Goal: Book appointment/travel/reservation

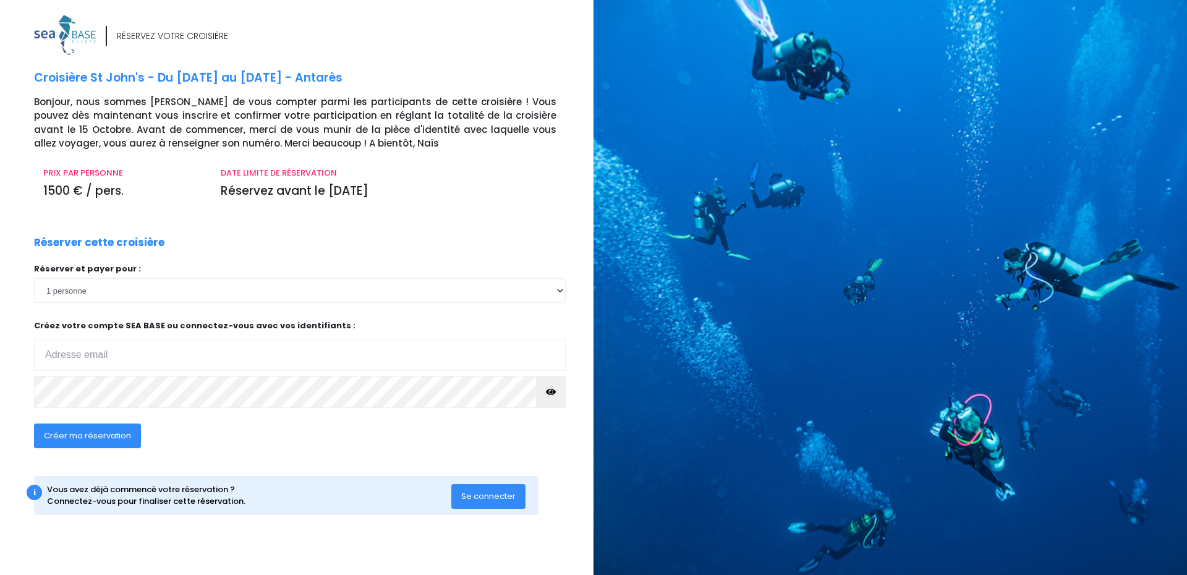
drag, startPoint x: 251, startPoint y: 185, endPoint x: 399, endPoint y: 183, distance: 148.4
click at [399, 183] on p "Réservez avant le 15/10/25" at bounding box center [389, 191] width 336 height 18
click at [161, 294] on select "1 personne 2 personnes" at bounding box center [300, 290] width 532 height 25
select select "2"
click at [34, 278] on select "1 personne 2 personnes" at bounding box center [300, 290] width 532 height 25
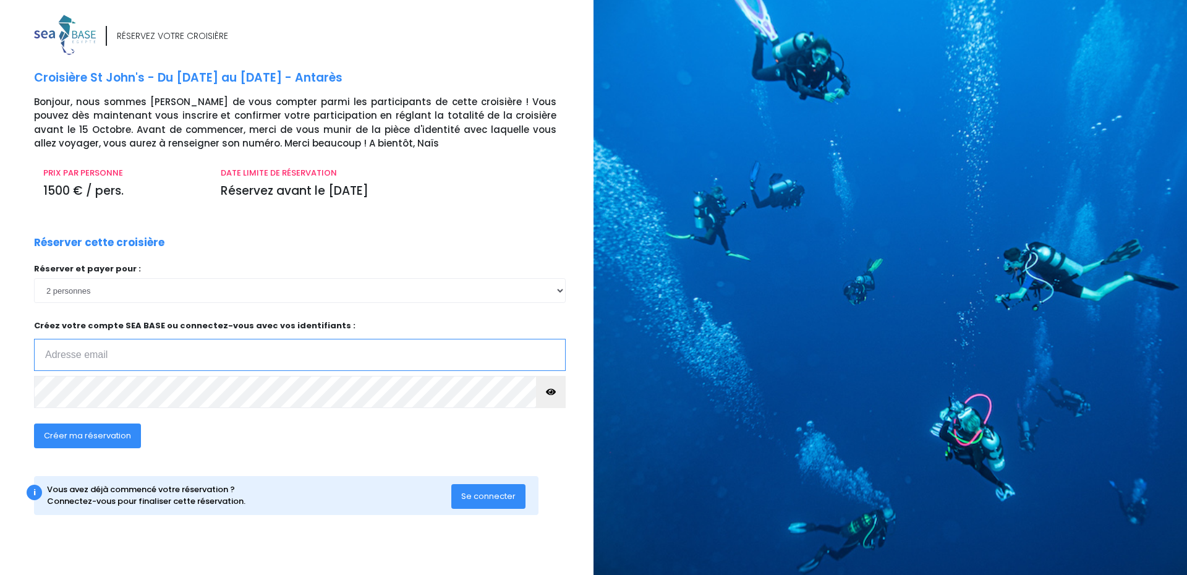
click at [114, 360] on input "email" at bounding box center [300, 355] width 532 height 32
type input "jeanquaile@gmail.com"
click at [104, 436] on span "Créer ma réservation" at bounding box center [87, 436] width 87 height 12
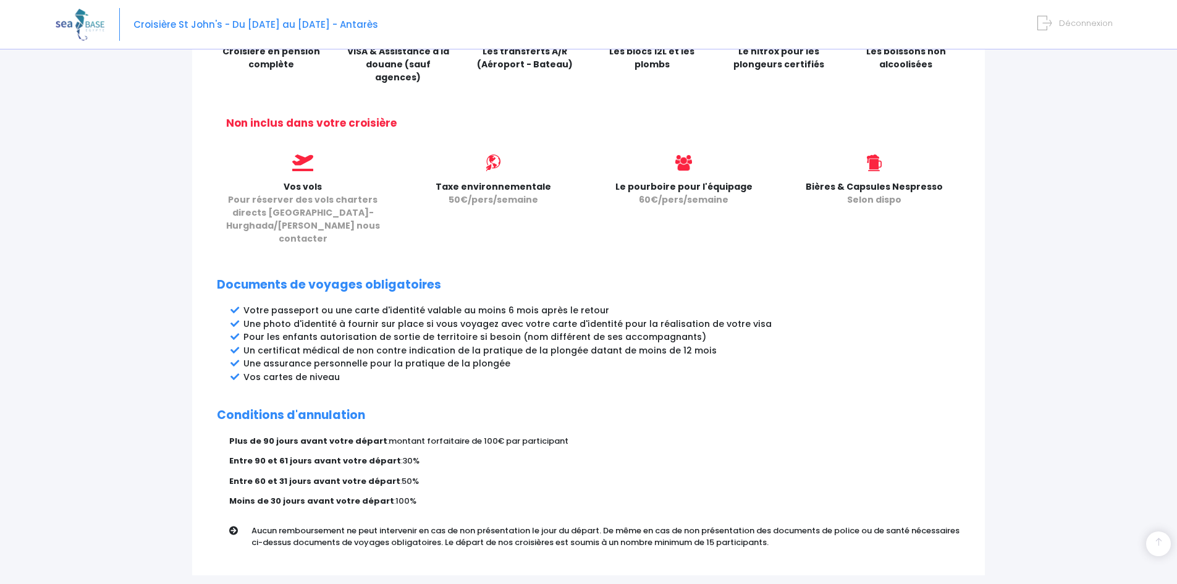
scroll to position [494, 0]
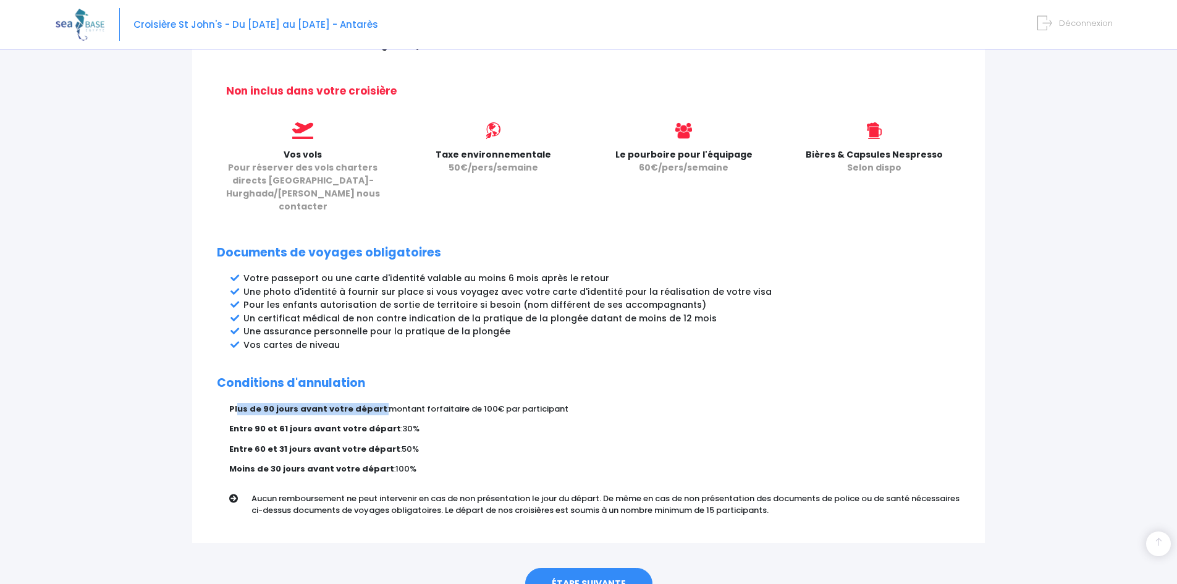
drag, startPoint x: 239, startPoint y: 383, endPoint x: 374, endPoint y: 381, distance: 135.4
click at [374, 403] on p "Plus de 90 jours avant votre départ : montant forfaitaire de 100€ par participa…" at bounding box center [594, 409] width 731 height 12
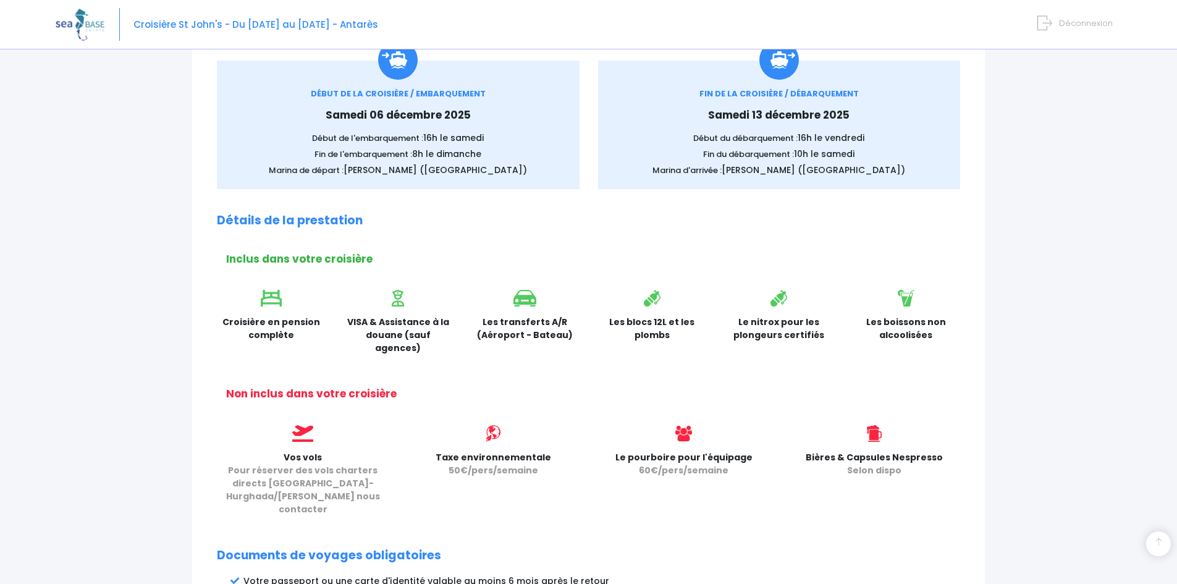
scroll to position [533, 0]
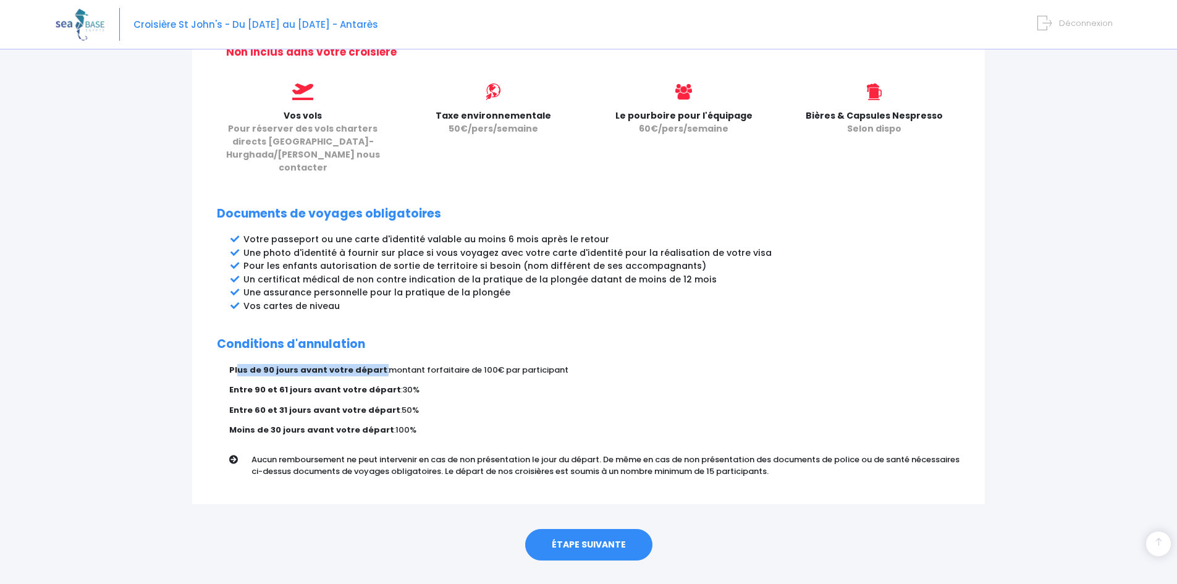
drag, startPoint x: 656, startPoint y: 436, endPoint x: 786, endPoint y: 444, distance: 130.1
click at [786, 454] on p "Aucun remboursement ne peut intervenir en cas de non présentation le jour du dé…" at bounding box center [611, 466] width 718 height 24
drag, startPoint x: 883, startPoint y: 432, endPoint x: 946, endPoint y: 433, distance: 63.7
click at [946, 454] on p "Aucun remboursement ne peut intervenir en cas de non présentation le jour du dé…" at bounding box center [611, 466] width 718 height 24
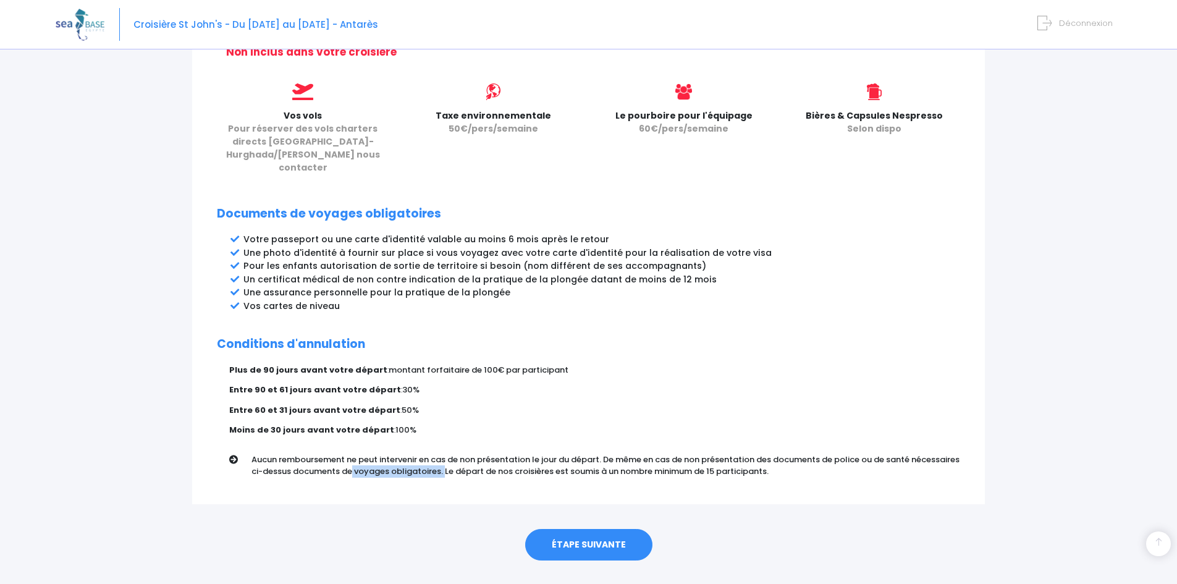
drag, startPoint x: 364, startPoint y: 449, endPoint x: 434, endPoint y: 446, distance: 69.9
click at [434, 454] on p "Aucun remboursement ne peut intervenir en cas de non présentation le jour du dé…" at bounding box center [611, 466] width 718 height 24
drag, startPoint x: 463, startPoint y: 447, endPoint x: 797, endPoint y: 456, distance: 333.9
click at [797, 456] on div "Aucun remboursement ne peut intervenir en cas de non présentation le jour du dé…" at bounding box center [611, 464] width 718 height 41
click at [715, 504] on div "ÉTAPE SUIVANTE" at bounding box center [588, 541] width 793 height 75
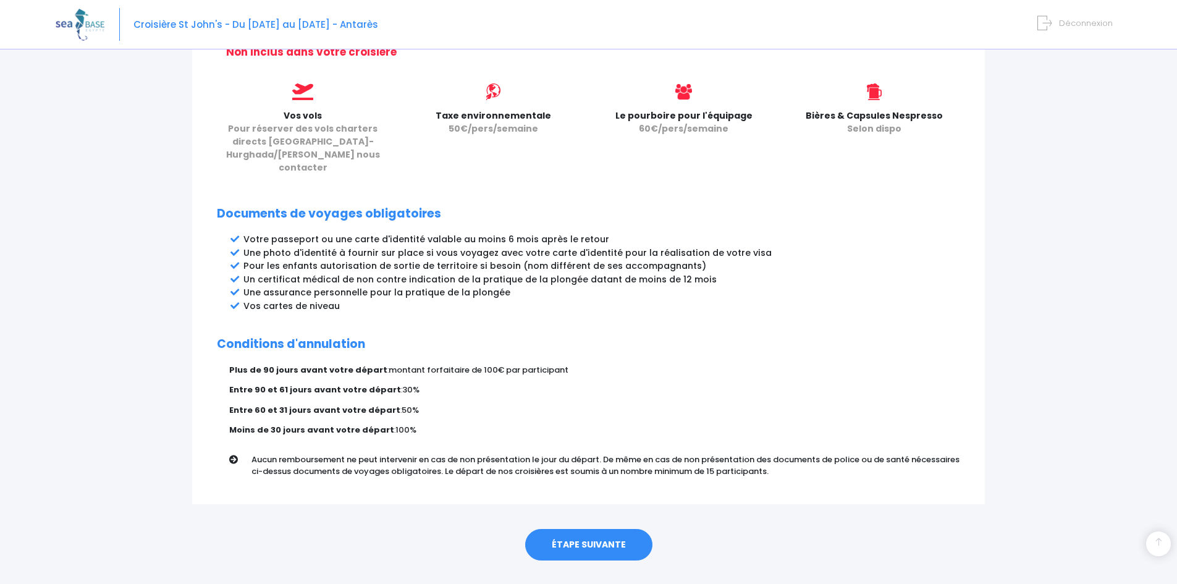
click at [587, 529] on link "ÉTAPE SUIVANTE" at bounding box center [588, 545] width 127 height 32
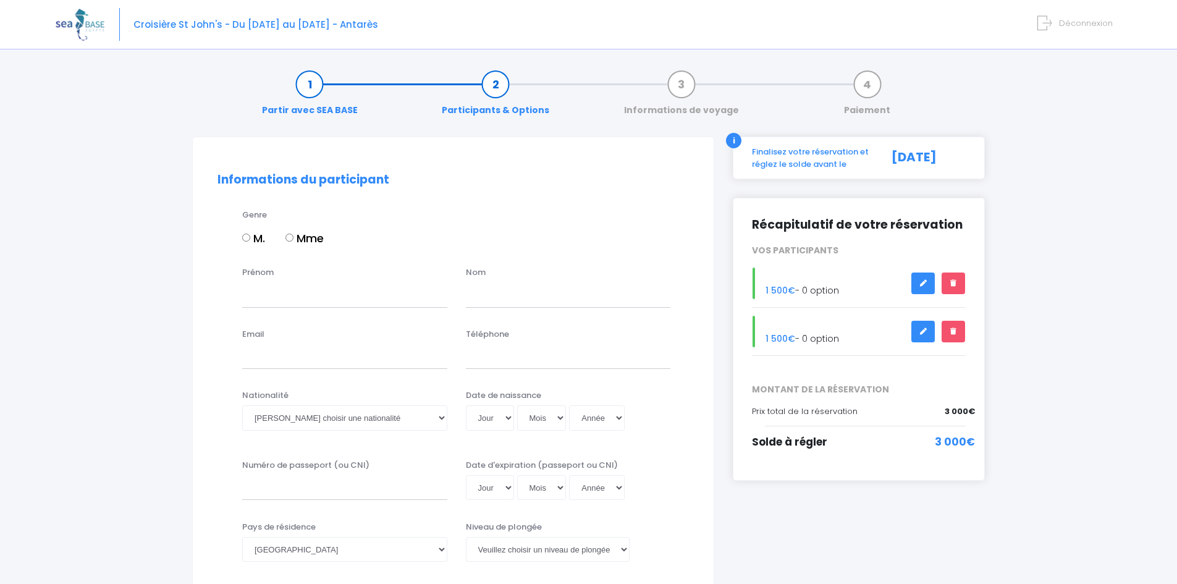
click at [246, 235] on input "M." at bounding box center [246, 238] width 8 height 8
radio input "true"
click at [257, 291] on input "Prénom" at bounding box center [344, 294] width 205 height 25
type input "Jean"
type input "Quaile"
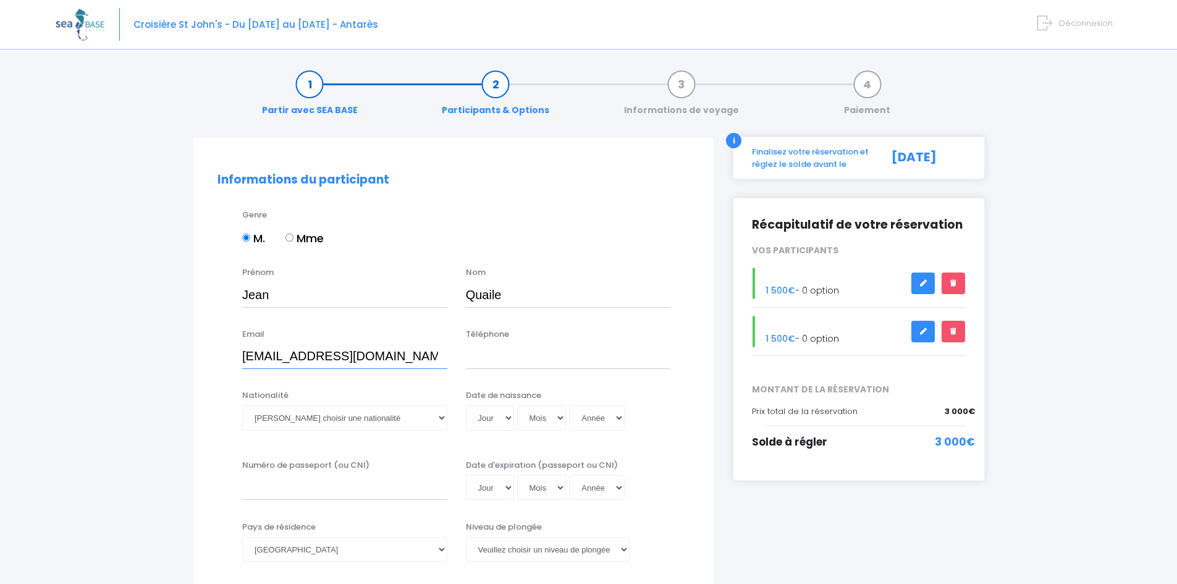
type input "[EMAIL_ADDRESS][DOMAIN_NAME]"
type input "0660853322"
click at [364, 423] on select "Veuillez choisir une nationalité [DEMOGRAPHIC_DATA] Algerienne Allemande [GEOGR…" at bounding box center [344, 417] width 205 height 25
select select "Française"
click at [242, 405] on select "Veuillez choisir une nationalité [DEMOGRAPHIC_DATA] Algerienne Allemande [GEOGR…" at bounding box center [344, 417] width 205 height 25
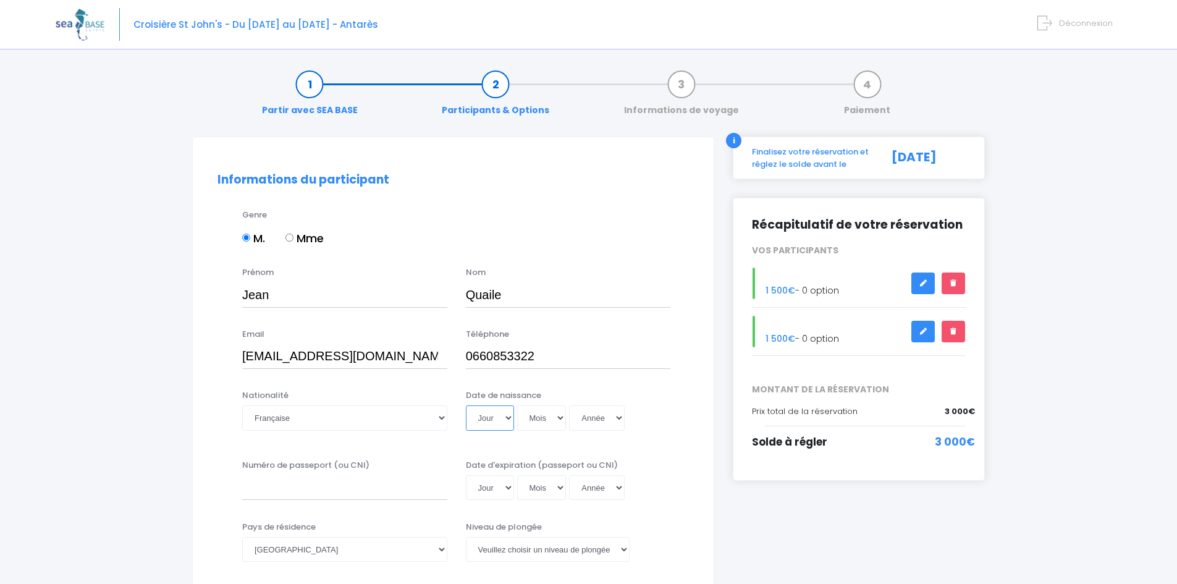
click at [493, 421] on select "Jour 01 02 03 04 05 06 07 08 09 10 11 12 13 14 15 16 17 18 19 20 21 22 23 24 25…" at bounding box center [490, 417] width 48 height 25
select select "25"
click at [466, 405] on select "Jour 01 02 03 04 05 06 07 08 09 10 11 12 13 14 15 16 17 18 19 20 21 22 23 24 25…" at bounding box center [490, 417] width 48 height 25
select select "06"
select select "2045"
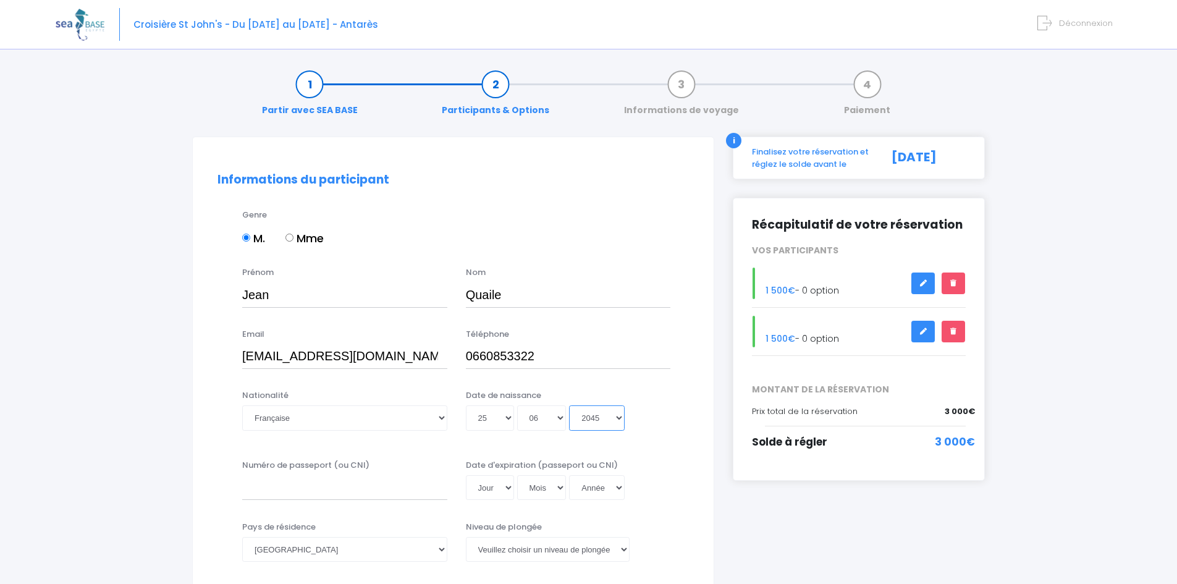
type input "2045-06-25"
click at [600, 418] on select "Année 2045 2044 2043 2042 2041 2040 2039 2038 2037 2036 2035 2034 2033 2032 203…" at bounding box center [597, 417] width 56 height 25
select select "1986"
click at [569, 405] on select "Année 2045 2044 2043 2042 2041 2040 2039 2038 2037 2036 2035 2034 2033 2032 203…" at bounding box center [597, 417] width 56 height 25
type input "1986-06-25"
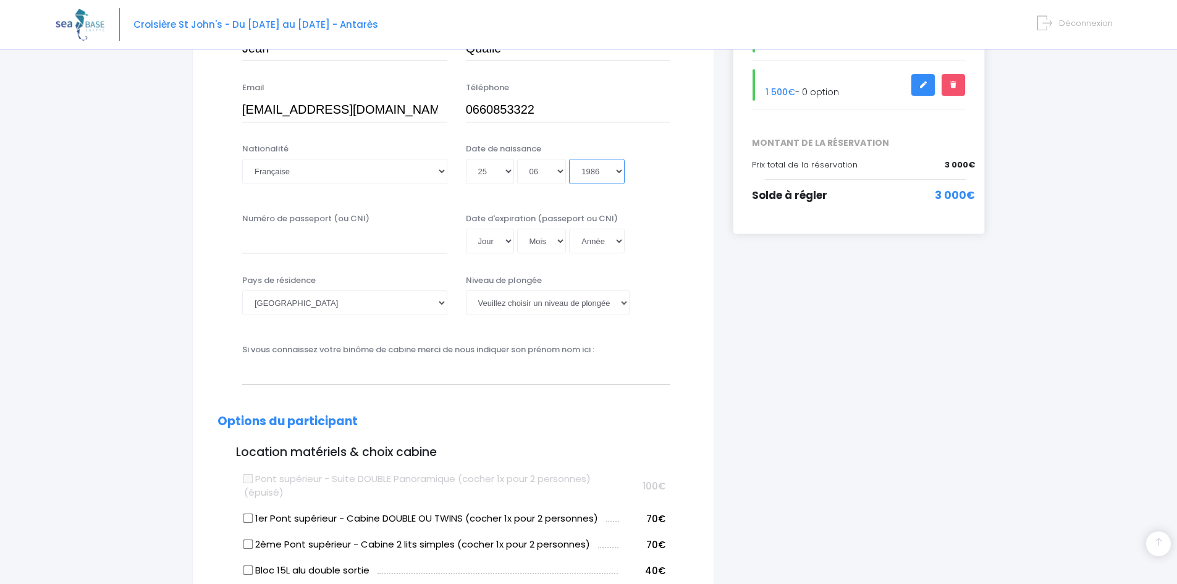
scroll to position [247, 0]
click at [523, 302] on select "Veuillez choisir un niveau de plongée Non plongeur Junior OW diver Adventure OW…" at bounding box center [548, 302] width 164 height 25
select select "N4"
click at [466, 290] on select "Veuillez choisir un niveau de plongée Non plongeur Junior OW diver Adventure OW…" at bounding box center [548, 302] width 164 height 25
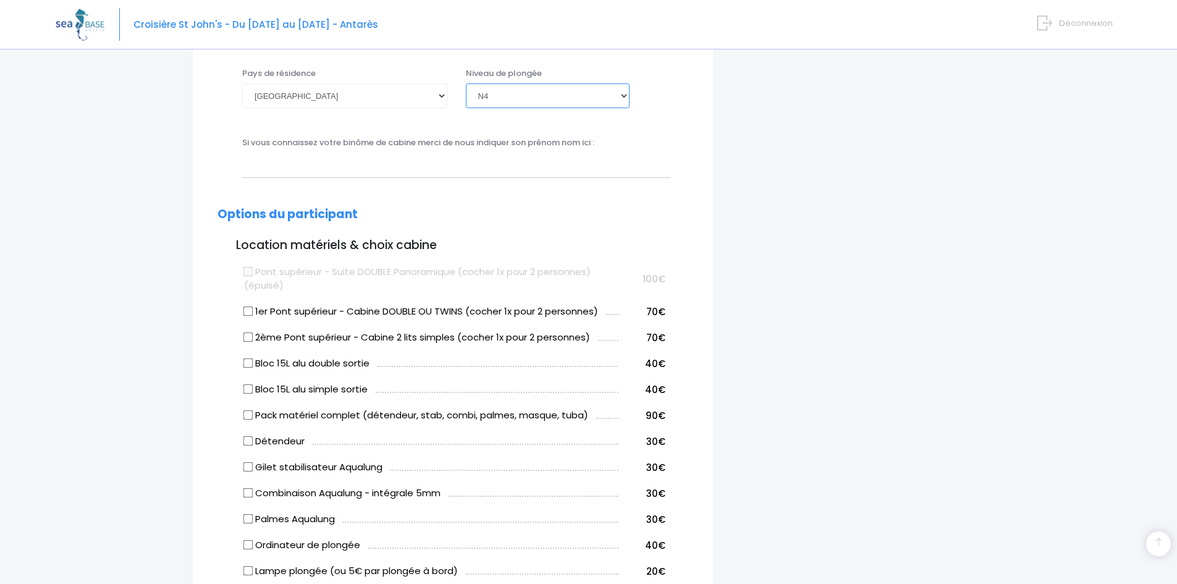
scroll to position [494, 0]
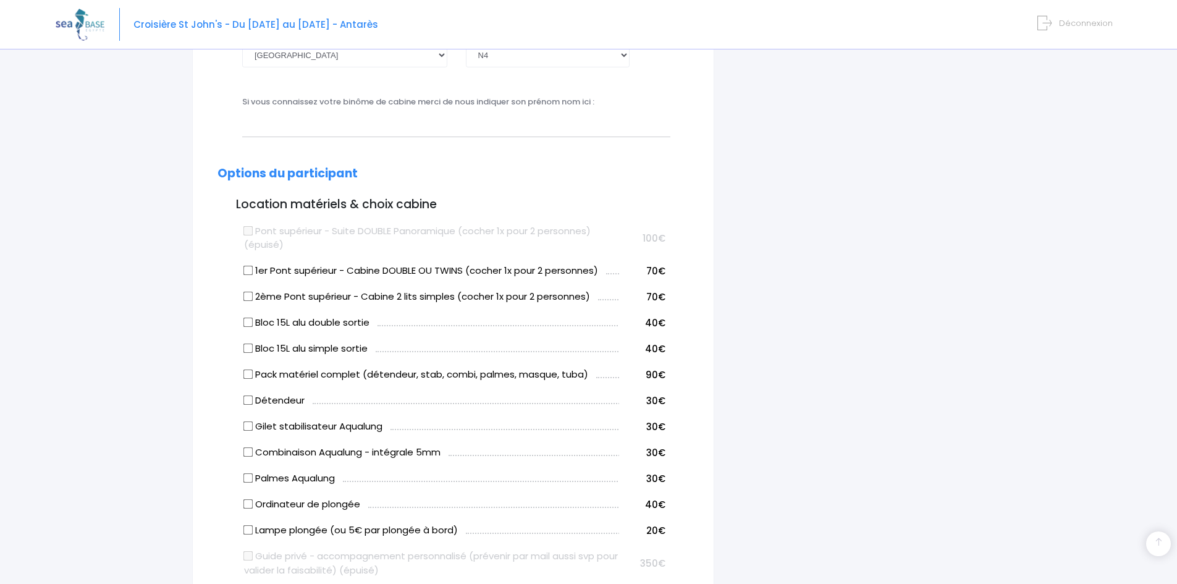
click at [247, 324] on input "Bloc 15L alu double sortie" at bounding box center [249, 323] width 10 height 10
checkbox input "true"
click at [249, 455] on input "Combinaison Aqualung - intégrale 5mm" at bounding box center [249, 452] width 10 height 10
checkbox input "true"
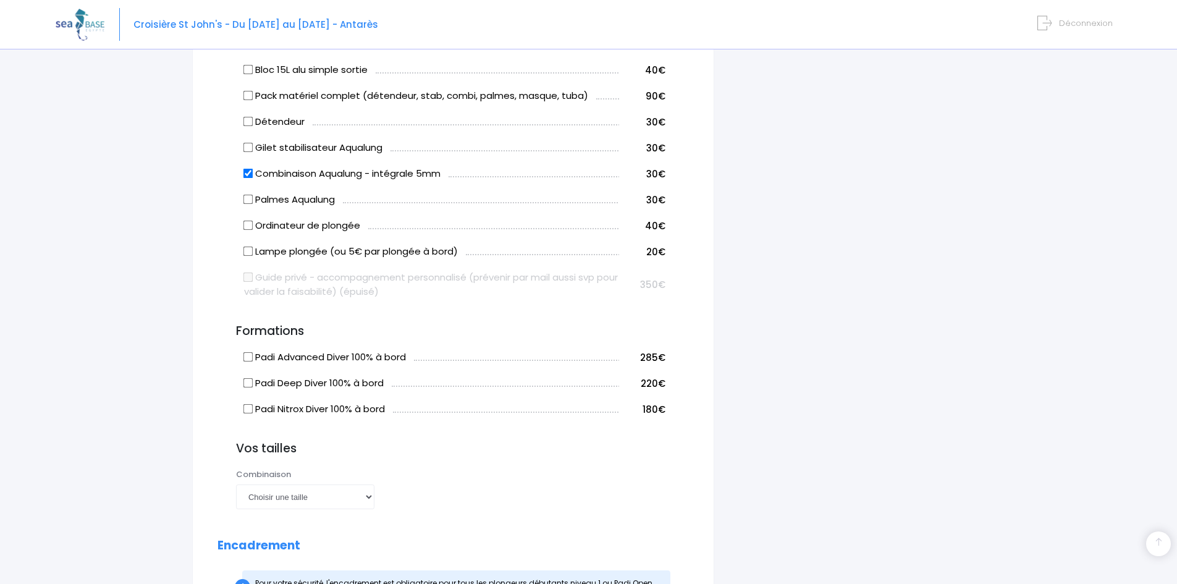
scroll to position [804, 0]
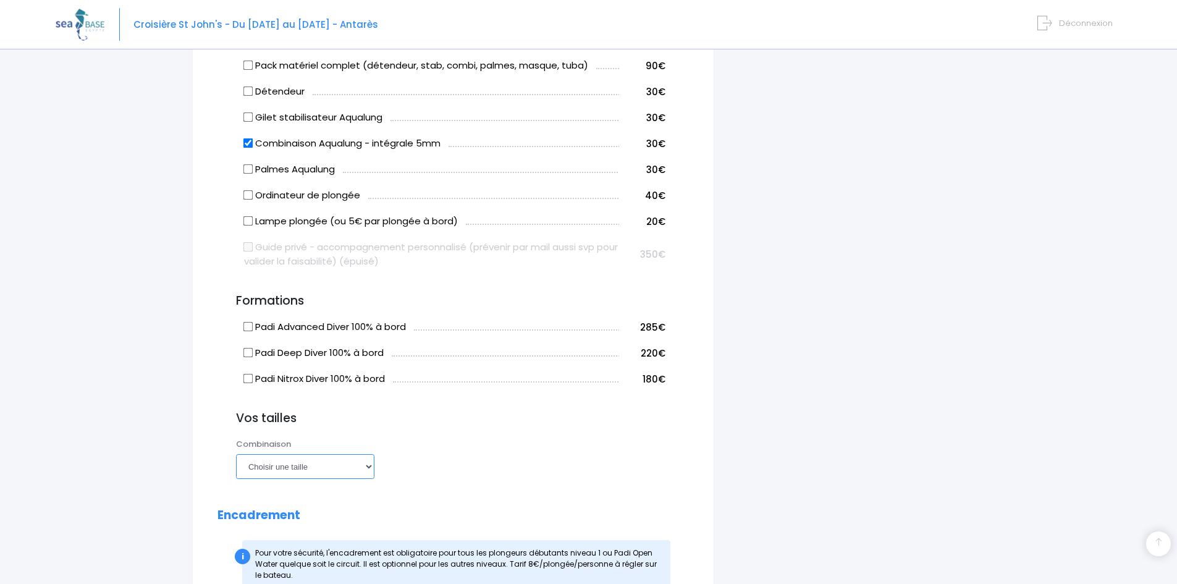
click at [309, 467] on select "Choisir une taille XS S M ML L XL XXL" at bounding box center [305, 466] width 138 height 25
select select "ML"
click at [236, 454] on select "Choisir une taille XS S M ML L XL XXL" at bounding box center [305, 466] width 138 height 25
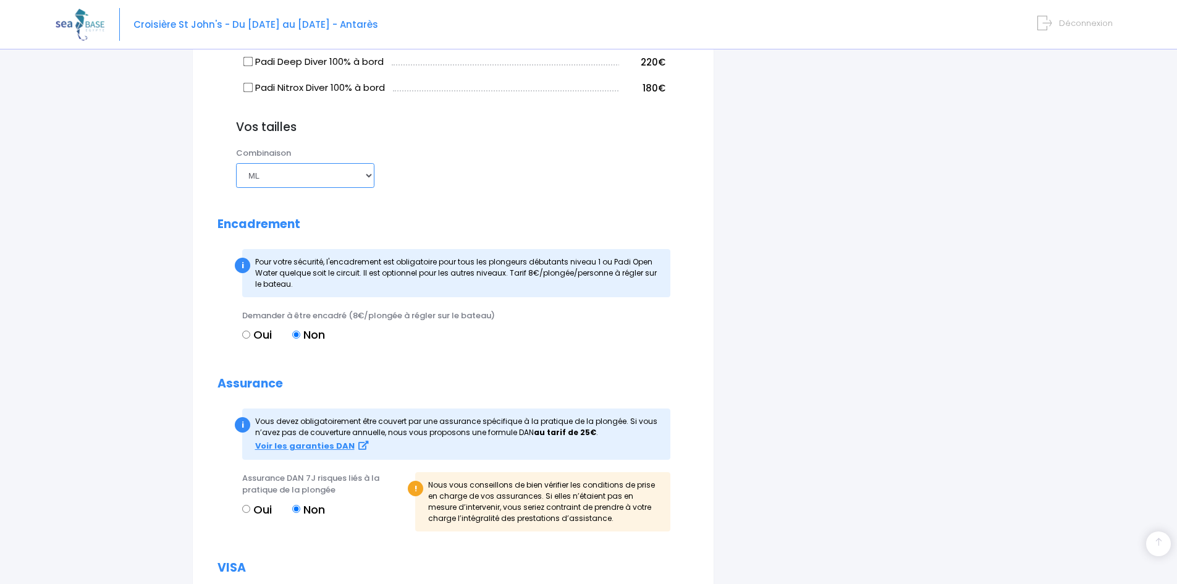
scroll to position [1113, 0]
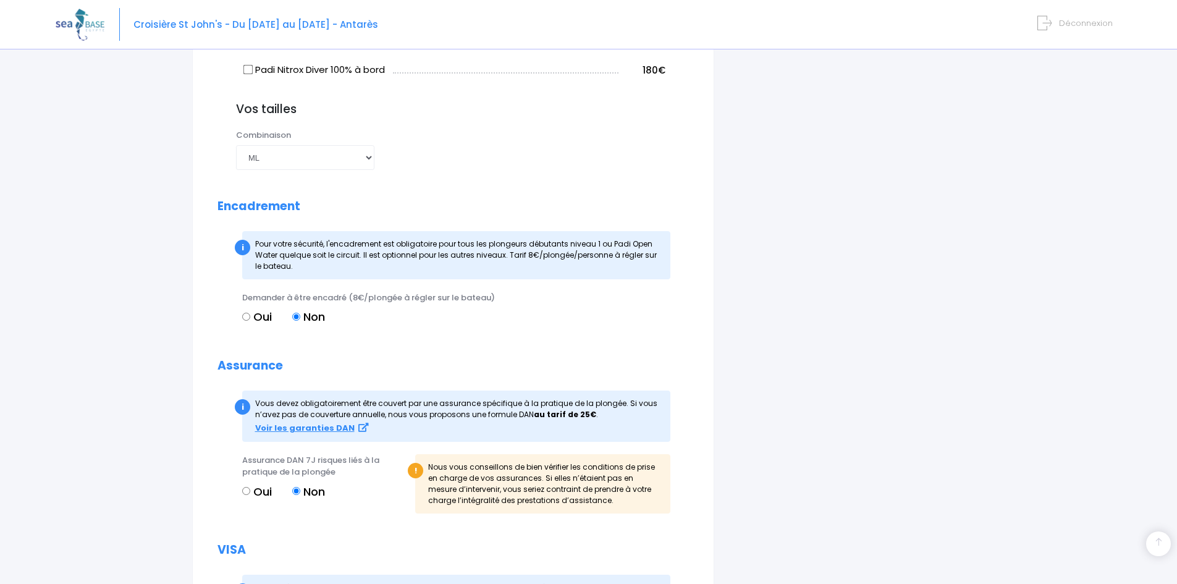
click at [245, 490] on input "Oui" at bounding box center [246, 491] width 8 height 8
radio input "true"
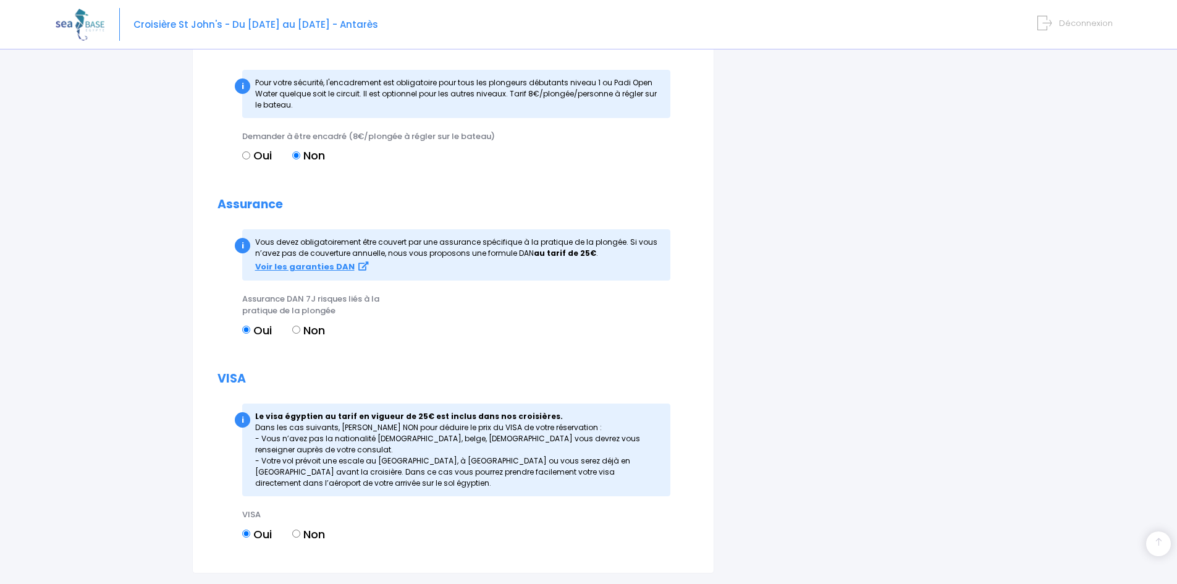
scroll to position [1298, 0]
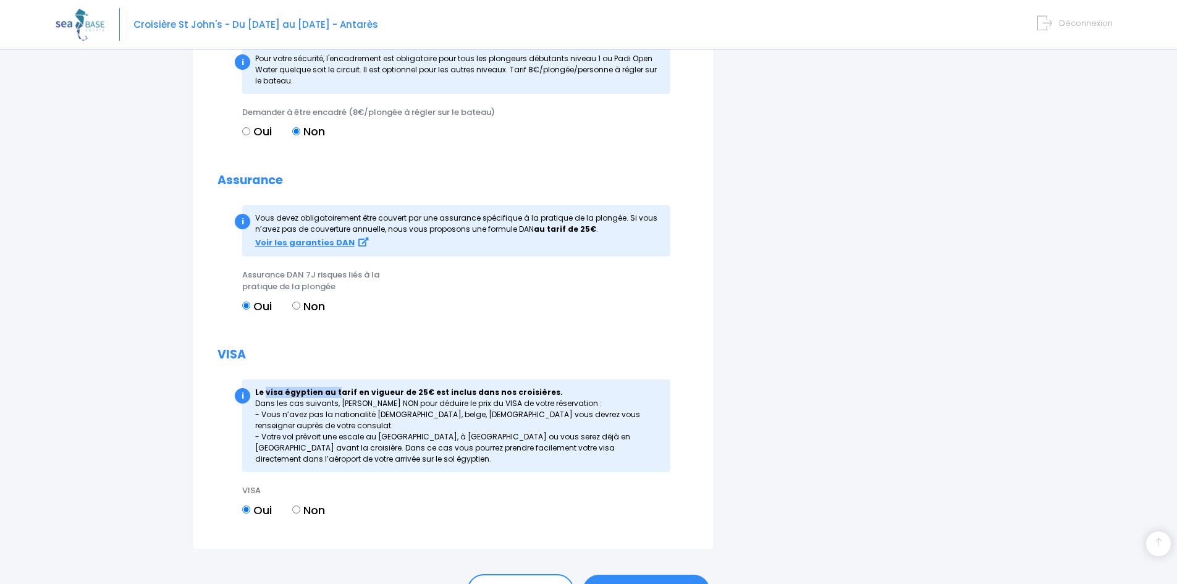
drag, startPoint x: 264, startPoint y: 393, endPoint x: 333, endPoint y: 392, distance: 69.2
click at [333, 392] on strong "Le visa égyptien au tarif en vigueur de 25€ est inclus dans nos croisières." at bounding box center [409, 392] width 308 height 11
click at [417, 493] on div "VISA Oui Non ! SEA BASE ne se chargera pas de votre VISA. Vous pourrez si besoi…" at bounding box center [452, 508] width 438 height 46
drag, startPoint x: 350, startPoint y: 404, endPoint x: 514, endPoint y: 404, distance: 163.8
click at [514, 404] on div "i Le visa égyptien au tarif en vigueur de 25€ est inclus dans nos croisières. D…" at bounding box center [456, 426] width 428 height 93
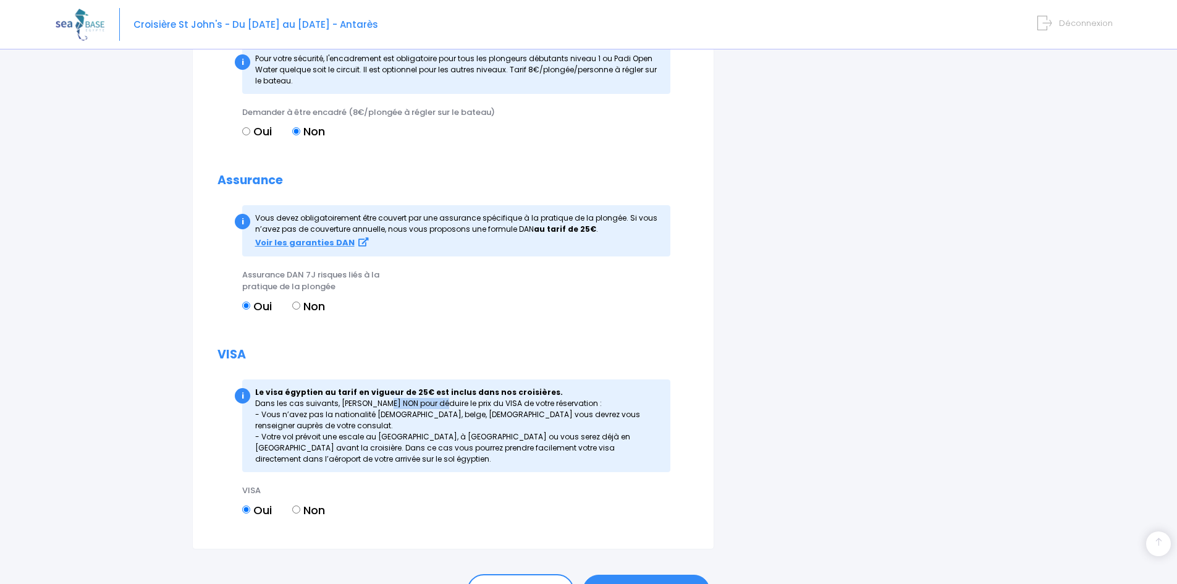
drag, startPoint x: 261, startPoint y: 404, endPoint x: 310, endPoint y: 405, distance: 49.5
click at [310, 405] on div "i Le visa égyptien au tarif en vigueur de 25€ est inclus dans nos croisières. D…" at bounding box center [456, 426] width 428 height 93
drag, startPoint x: 274, startPoint y: 415, endPoint x: 378, endPoint y: 413, distance: 103.9
click at [378, 413] on div "i Le visa égyptien au tarif en vigueur de 25€ est inclus dans nos croisières. D…" at bounding box center [456, 426] width 428 height 93
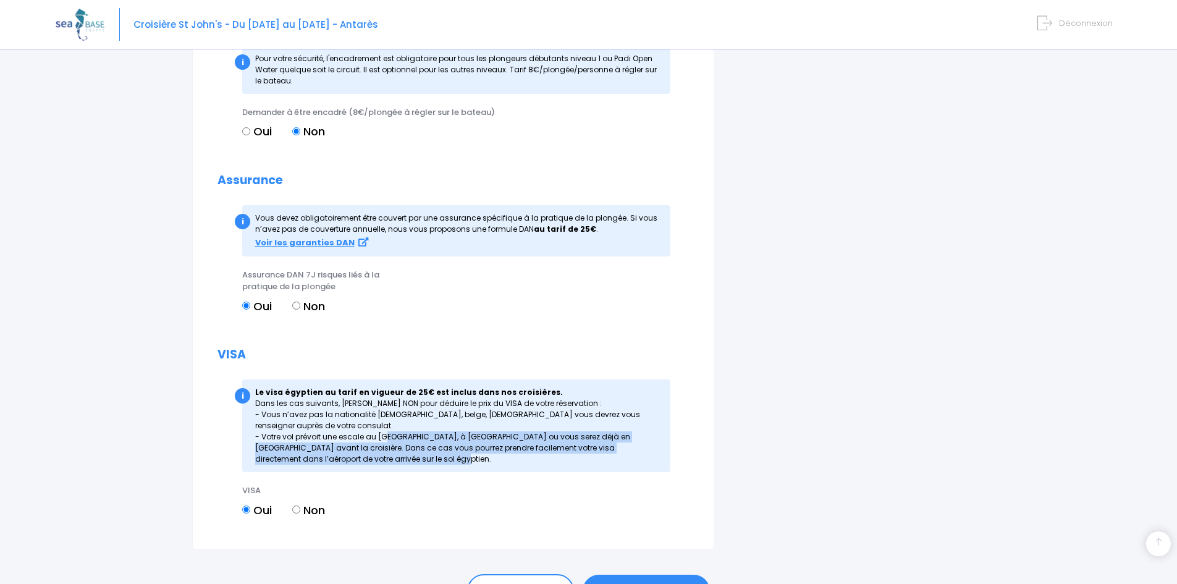
drag, startPoint x: 295, startPoint y: 438, endPoint x: 669, endPoint y: 443, distance: 374.0
click at [669, 443] on div "i Le visa égyptien au tarif en vigueur de 25€ est inclus dans nos croisières. D…" at bounding box center [456, 426] width 428 height 93
click at [543, 449] on div "i Le visa égyptien au tarif en vigueur de 25€ est inclus dans nos croisières. D…" at bounding box center [456, 426] width 428 height 93
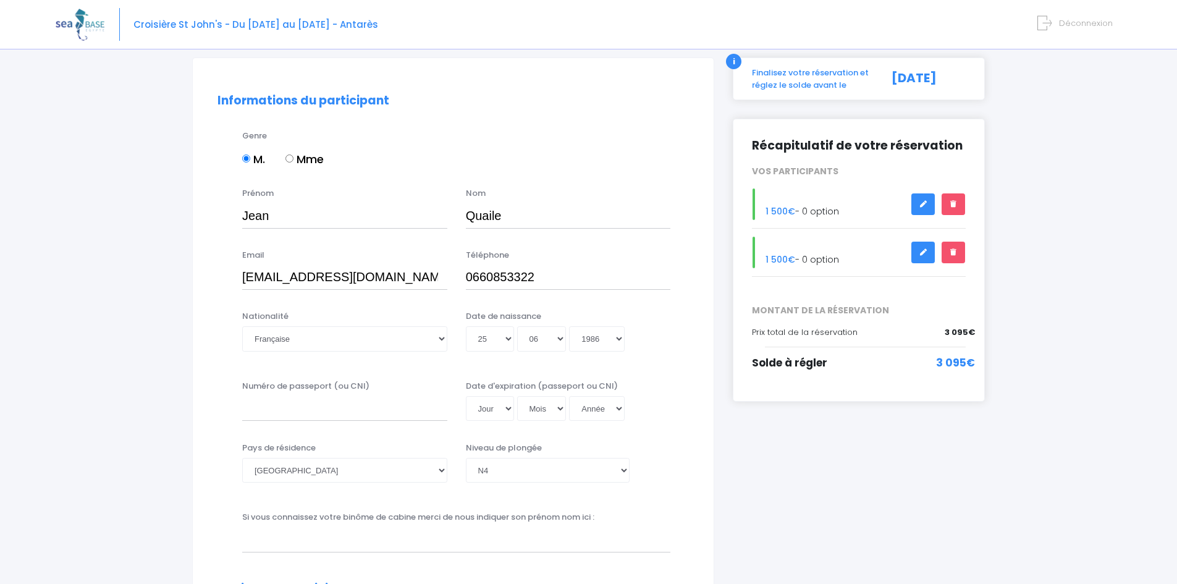
scroll to position [73, 0]
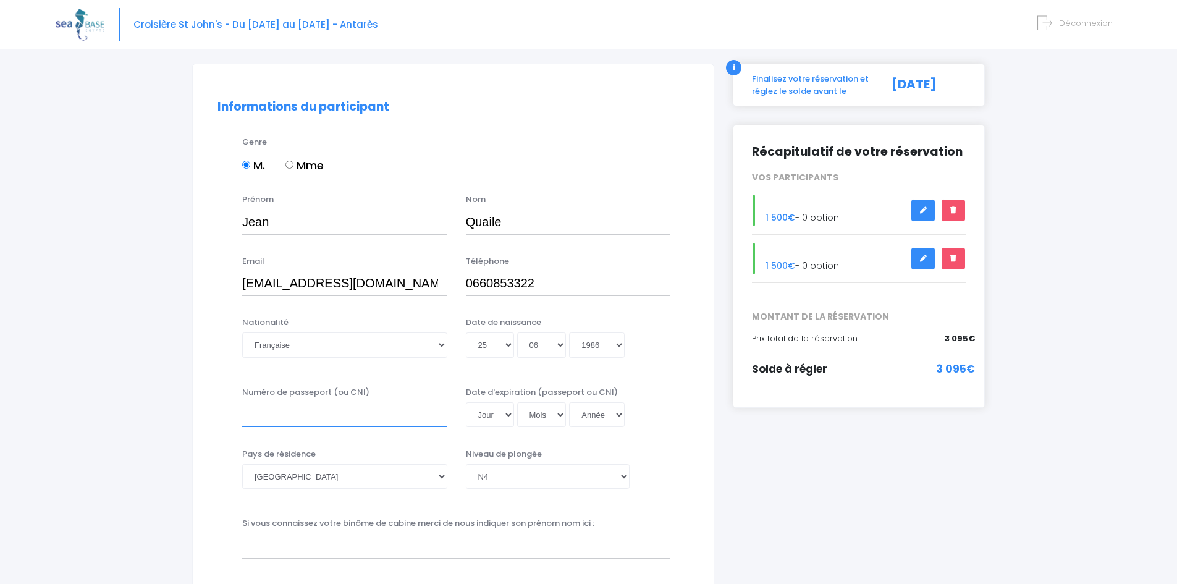
click at [313, 418] on input "Numéro de passeport (ou CNI)" at bounding box center [344, 414] width 205 height 25
click at [271, 411] on input "Numéro de passeport (ou CNI)" at bounding box center [344, 414] width 205 height 25
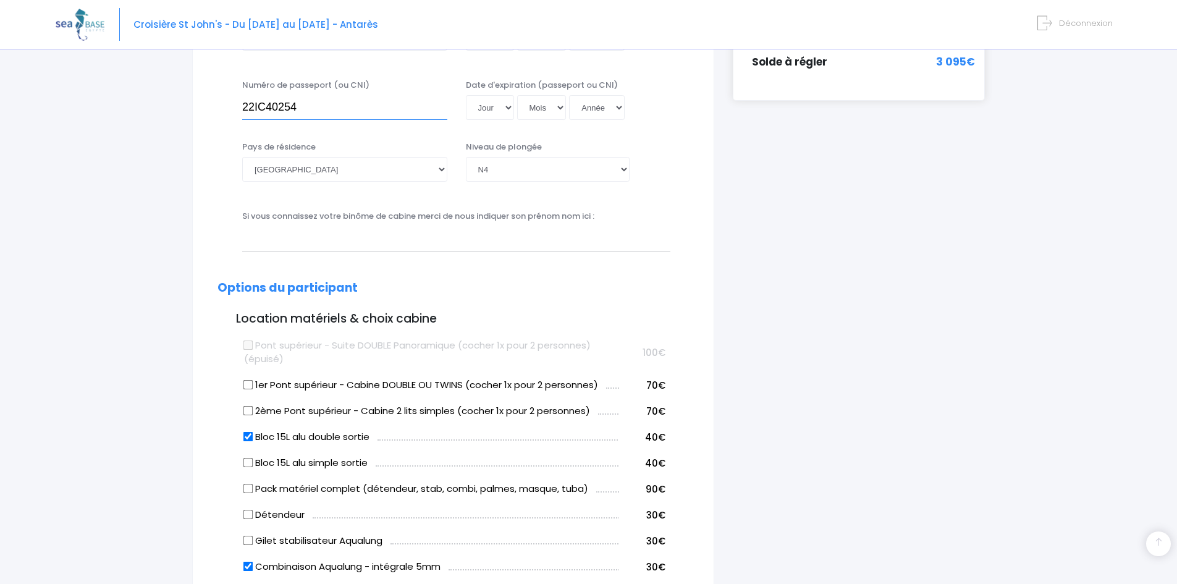
scroll to position [382, 0]
type input "22IC40254"
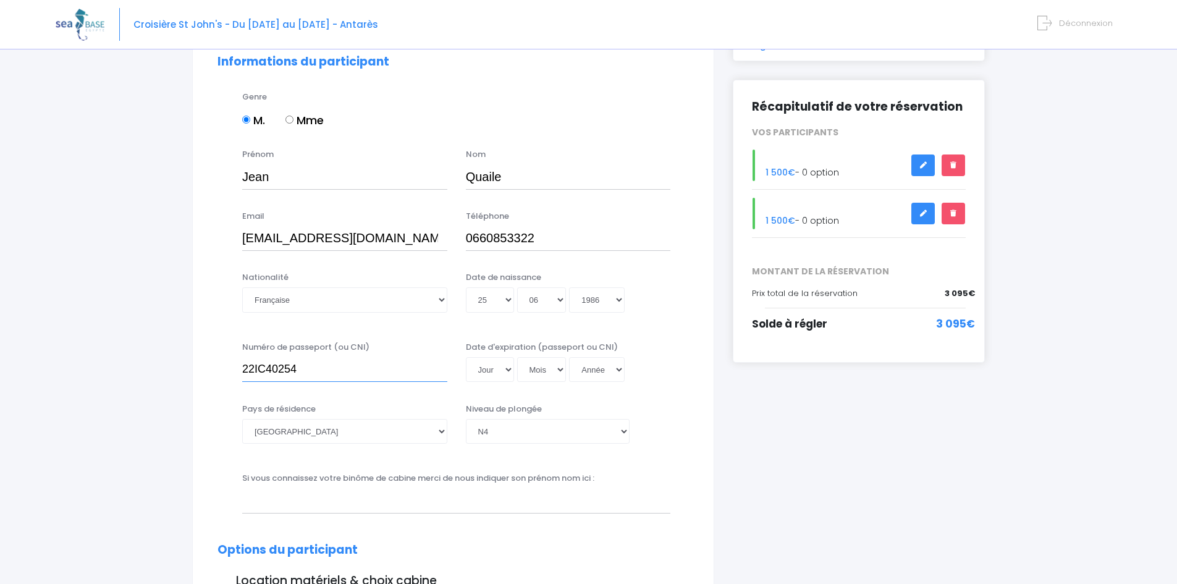
scroll to position [124, 0]
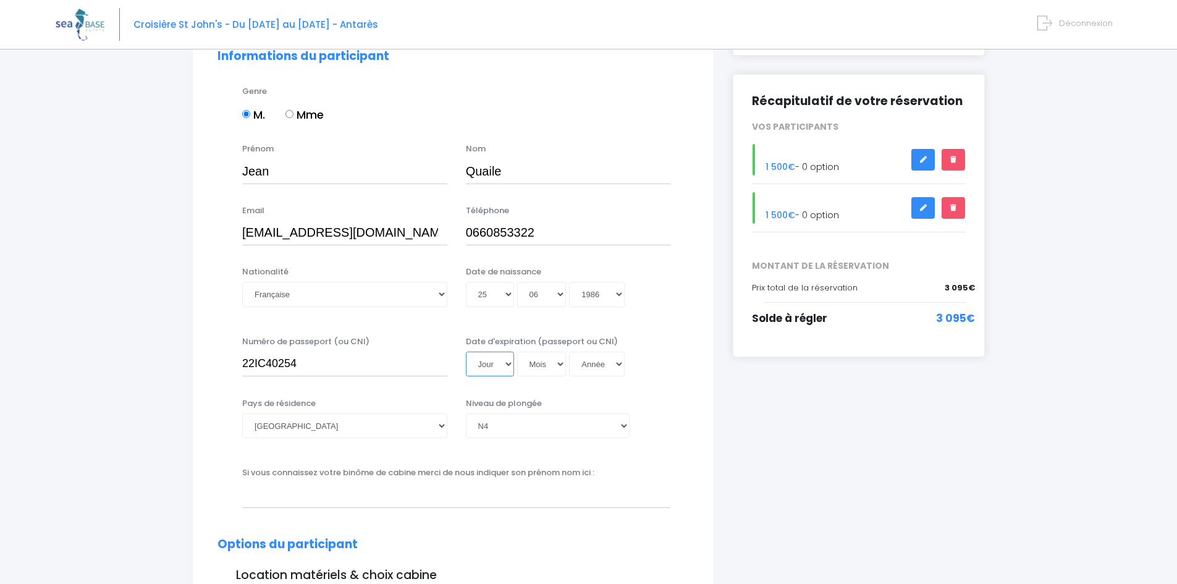
drag, startPoint x: 491, startPoint y: 363, endPoint x: 609, endPoint y: 407, distance: 125.4
click at [491, 363] on select "Jour 01 02 03 04 05 06 07 08 09 10 11 12 13 14 15 16 17 18 19 20 21 22 23 24 25…" at bounding box center [490, 364] width 48 height 25
select select "15"
click at [466, 352] on select "Jour 01 02 03 04 05 06 07 08 09 10 11 12 13 14 15 16 17 18 19 20 21 22 23 24 25…" at bounding box center [490, 364] width 48 height 25
click at [533, 365] on select "Mois 01 02 03 04 05 06 07 08 09 10 11 12" at bounding box center [541, 364] width 49 height 25
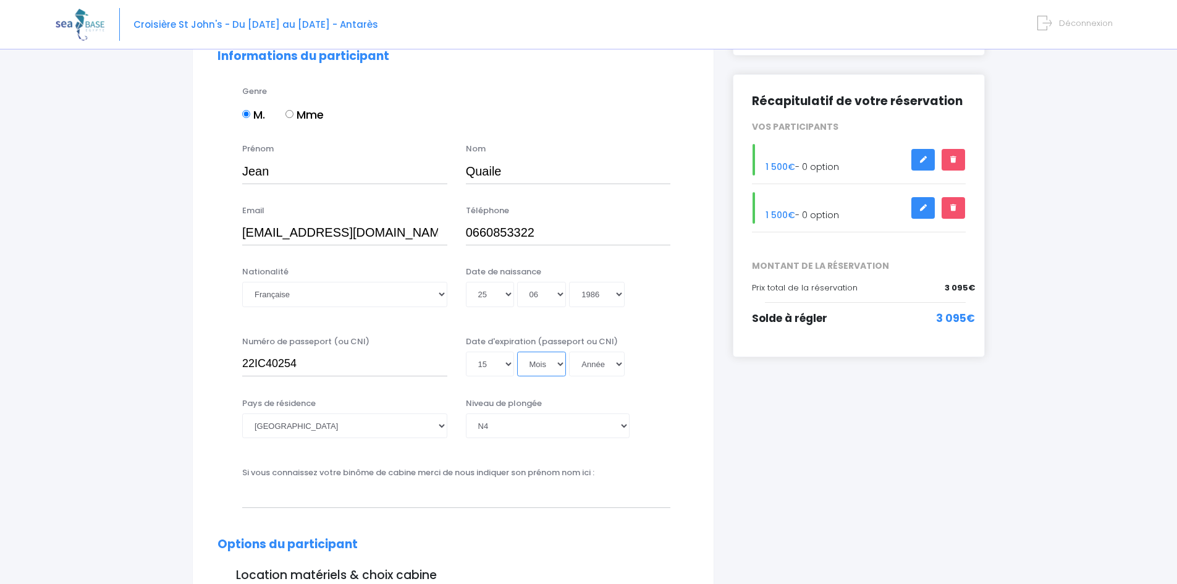
select select "11"
click at [592, 368] on select "Année 2045 2044 2043 2042 2041 2040 2039 2038 2037 2036 2035 2034 2033 2032 203…" at bounding box center [597, 364] width 56 height 25
select select "2023"
type input "2023-11-15"
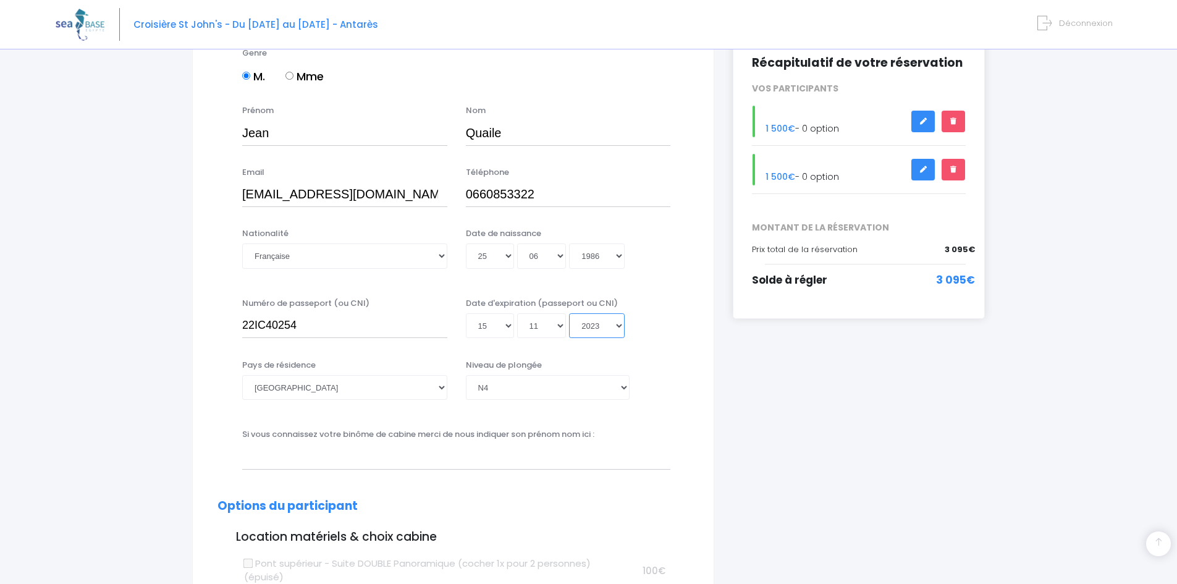
scroll to position [247, 0]
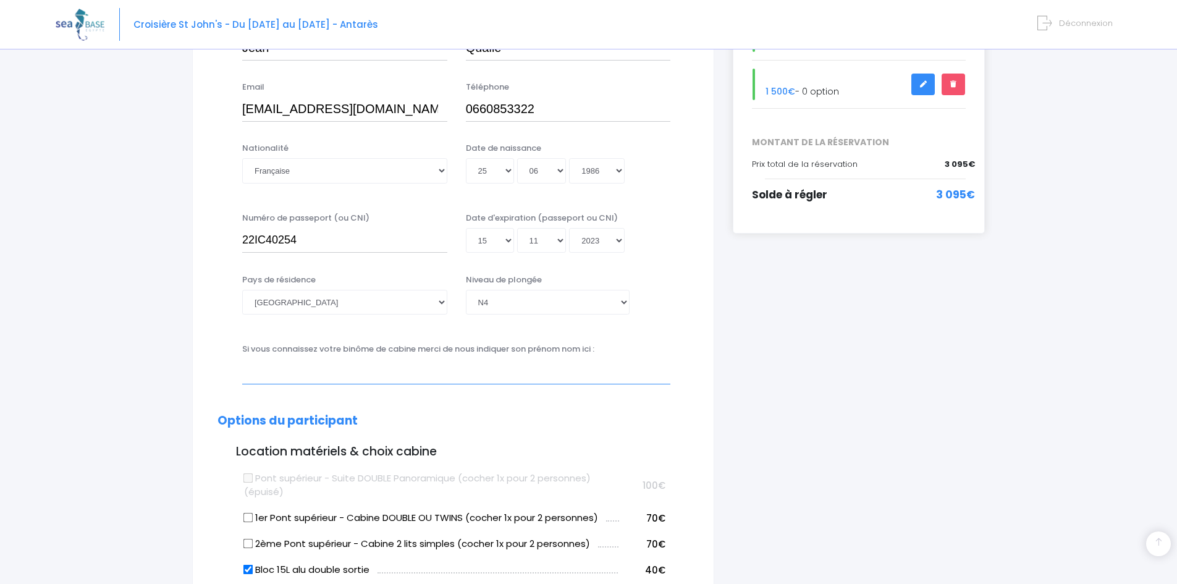
click at [301, 374] on input "text" at bounding box center [456, 371] width 428 height 25
click at [280, 370] on input "Pierre Michel" at bounding box center [456, 371] width 428 height 25
click at [373, 374] on input "[PERSON_NAME]" at bounding box center [456, 371] width 428 height 25
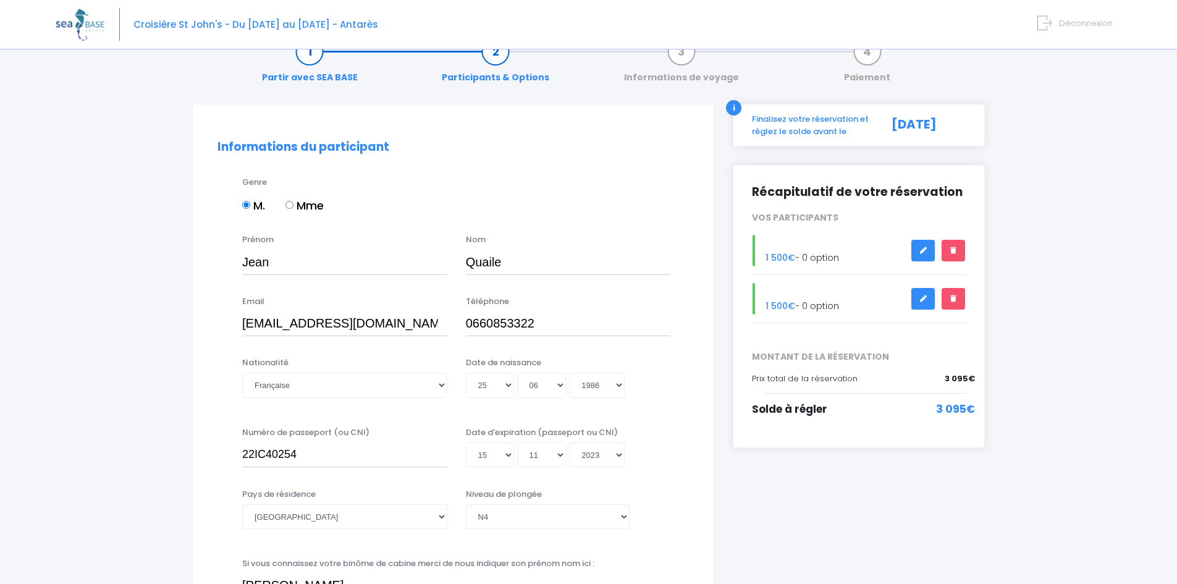
scroll to position [0, 0]
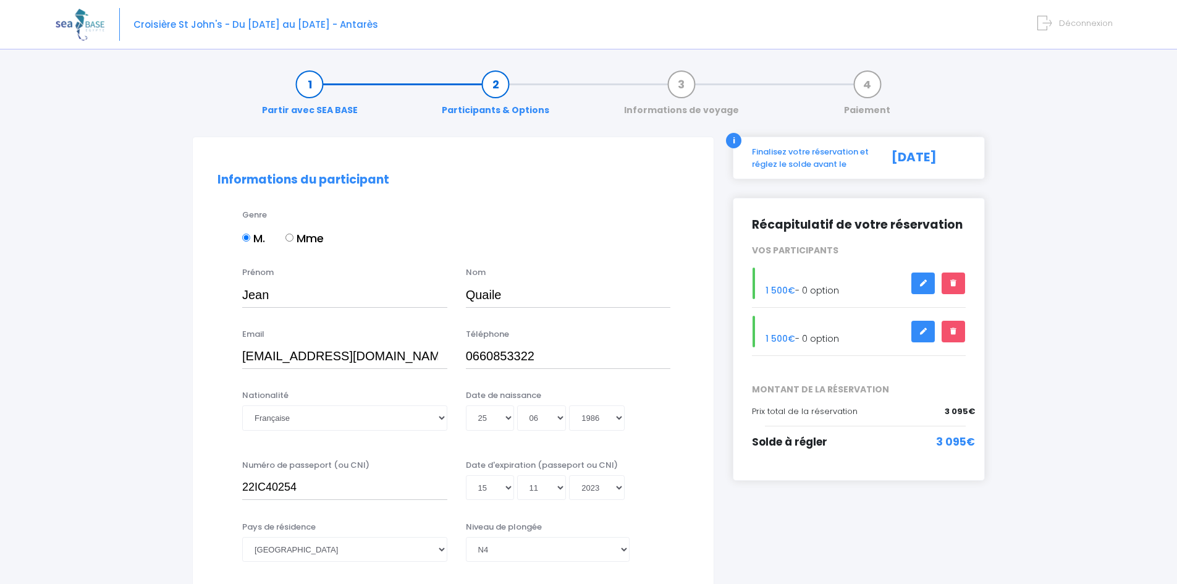
type input "Pierre-Michel QUAILE"
drag, startPoint x: 519, startPoint y: 293, endPoint x: 219, endPoint y: 303, distance: 299.9
click at [223, 303] on div "Prénom Jean Nom Quaile" at bounding box center [453, 290] width 490 height 49
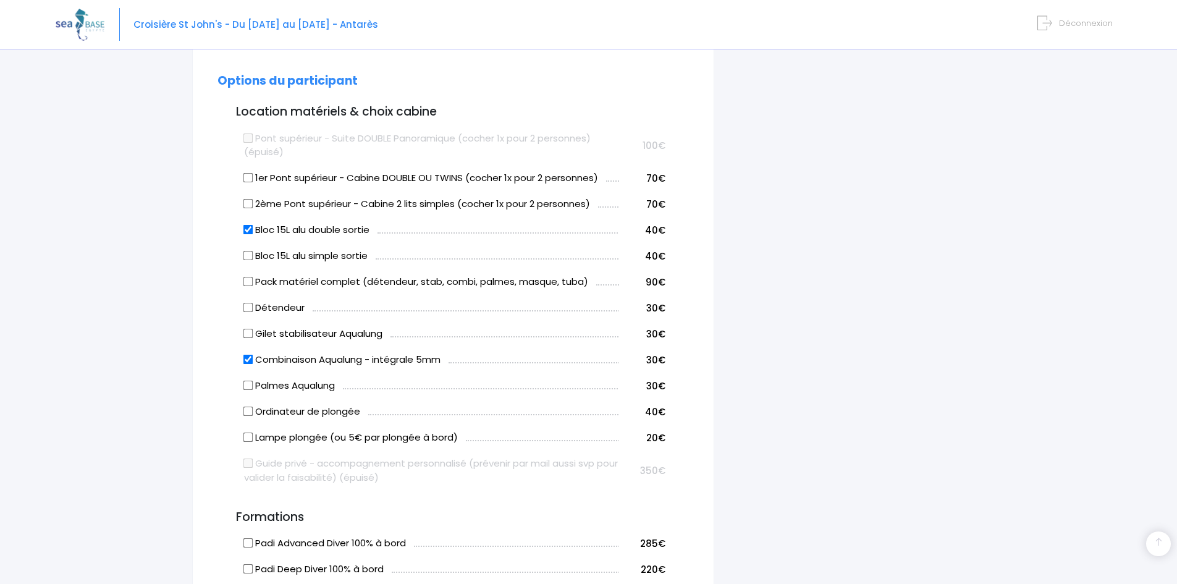
scroll to position [588, 0]
type input "QUAILE"
click at [253, 178] on label "1er Pont supérieur - Cabine DOUBLE OU TWINS (cocher 1x pour 2 personnes)" at bounding box center [421, 178] width 354 height 14
click at [253, 178] on input "1er Pont supérieur - Cabine DOUBLE OU TWINS (cocher 1x pour 2 personnes)" at bounding box center [249, 177] width 10 height 10
checkbox input "true"
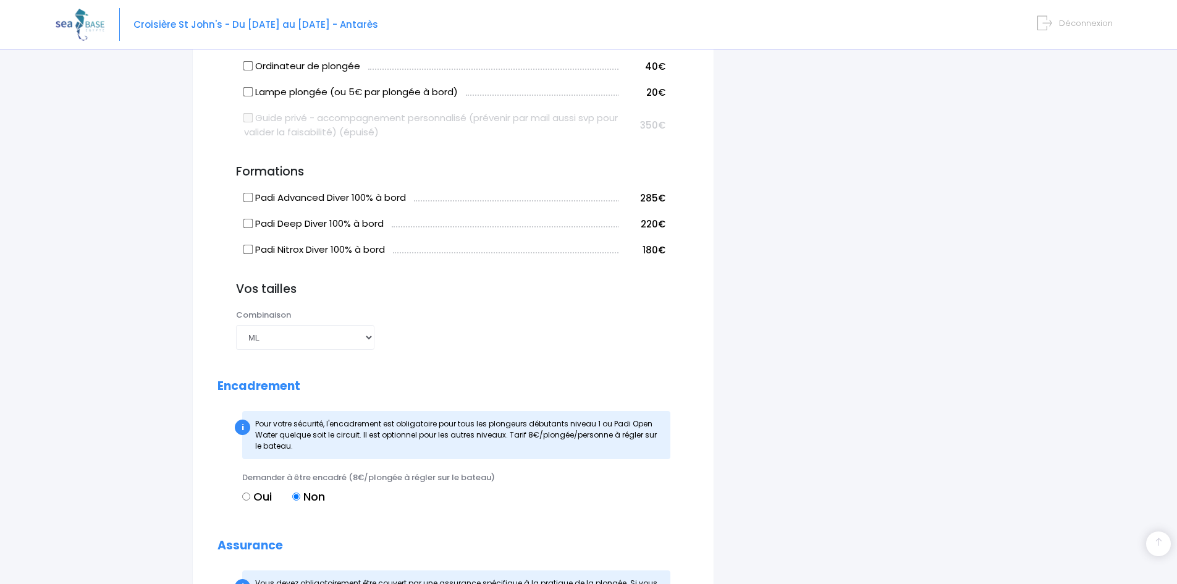
scroll to position [936, 0]
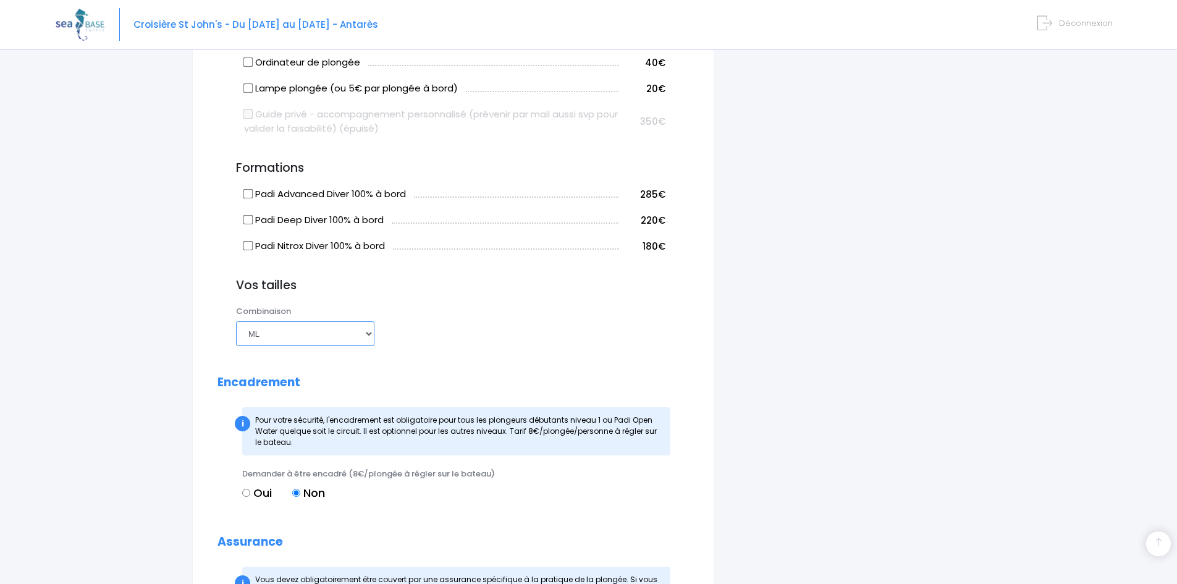
click at [341, 333] on select "Choisir une taille XS S M ML L XL XXL" at bounding box center [305, 333] width 138 height 25
click at [236, 321] on select "Choisir une taille XS S M ML L XL XXL" at bounding box center [305, 333] width 138 height 25
click at [485, 275] on form "Informations du participant Genre M. Mme Prénom Jean Nom QUAILE Jour" at bounding box center [454, 64] width 472 height 1655
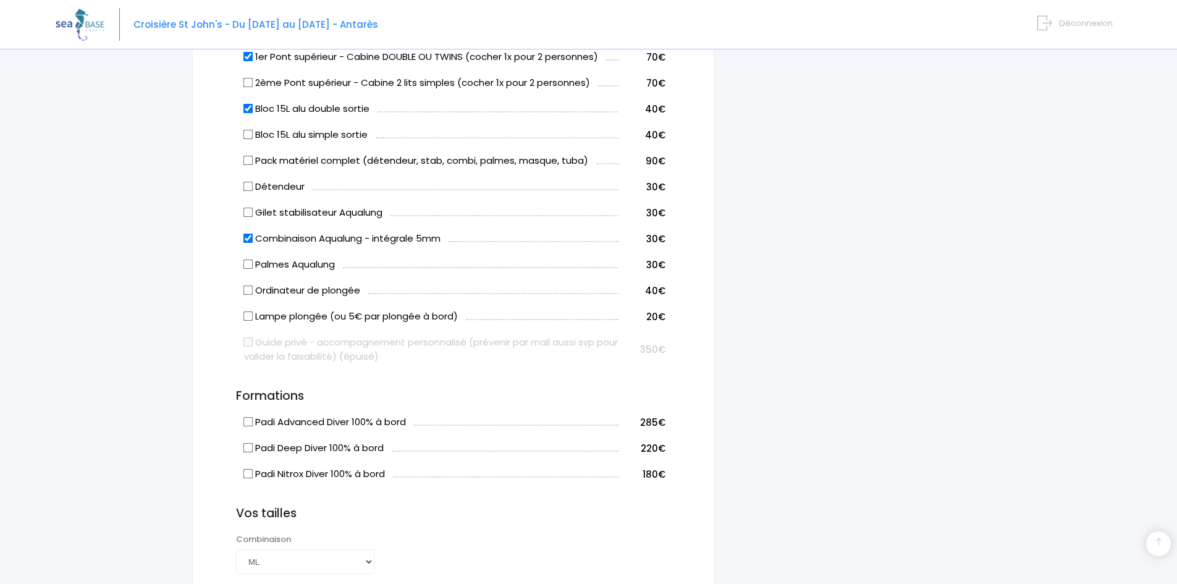
scroll to position [813, 0]
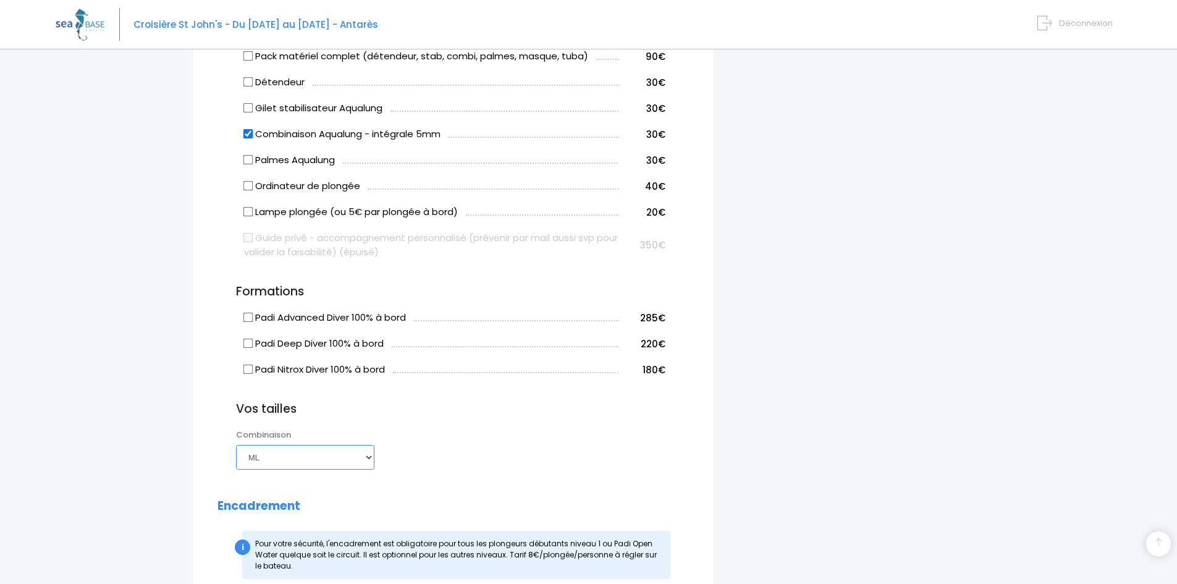
click at [289, 459] on select "Choisir une taille XS S M ML L XL XXL" at bounding box center [305, 457] width 138 height 25
click at [236, 445] on select "Choisir une taille XS S M ML L XL XXL" at bounding box center [305, 457] width 138 height 25
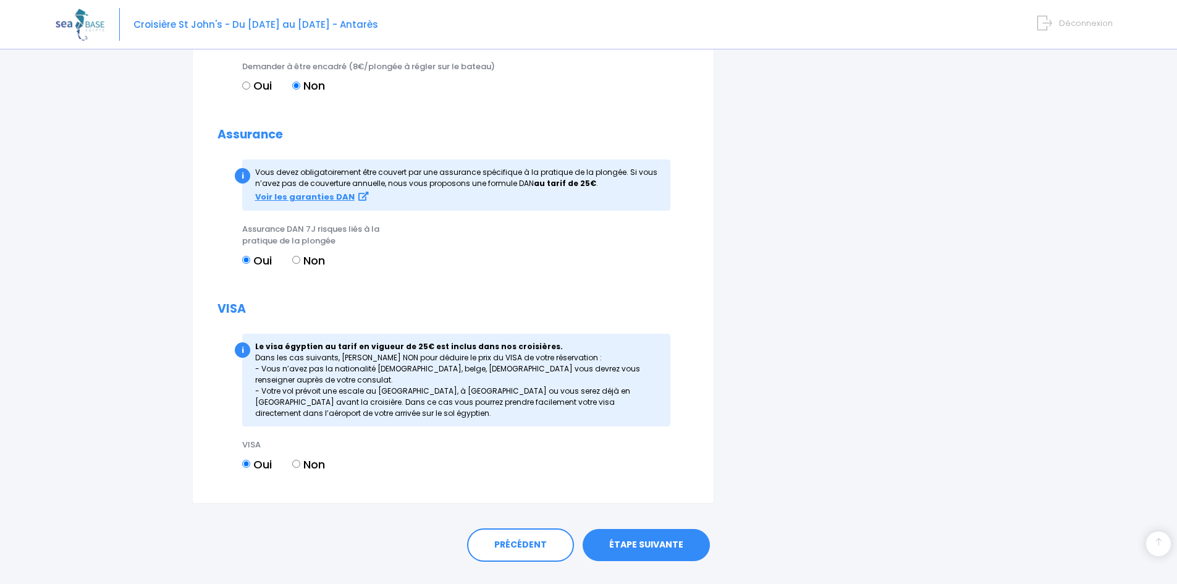
scroll to position [1371, 0]
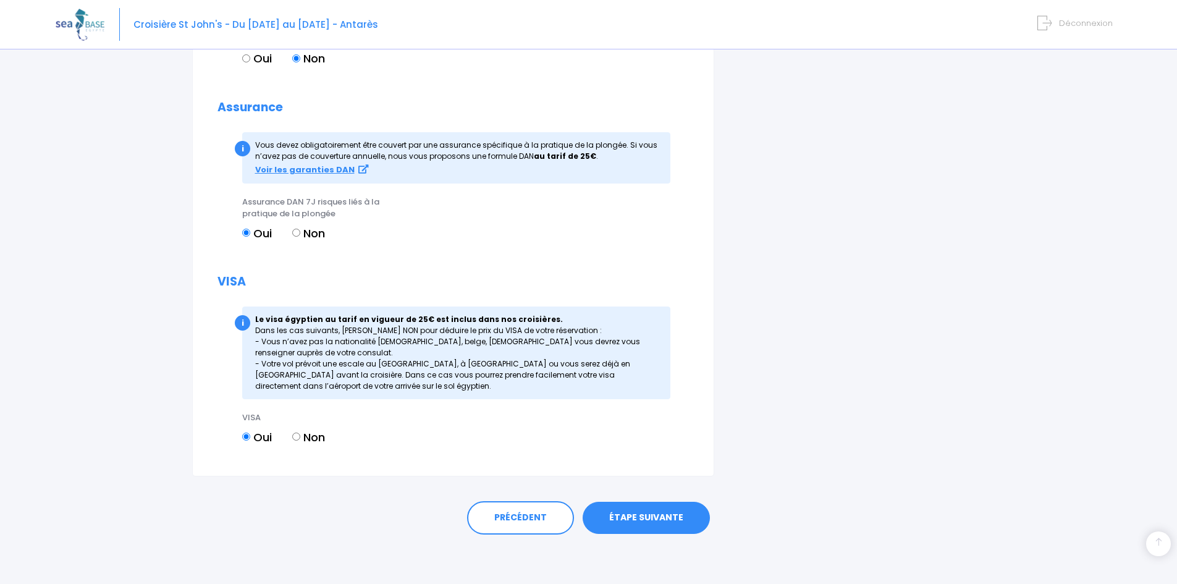
click at [642, 520] on link "ÉTAPE SUIVANTE" at bounding box center [646, 518] width 127 height 32
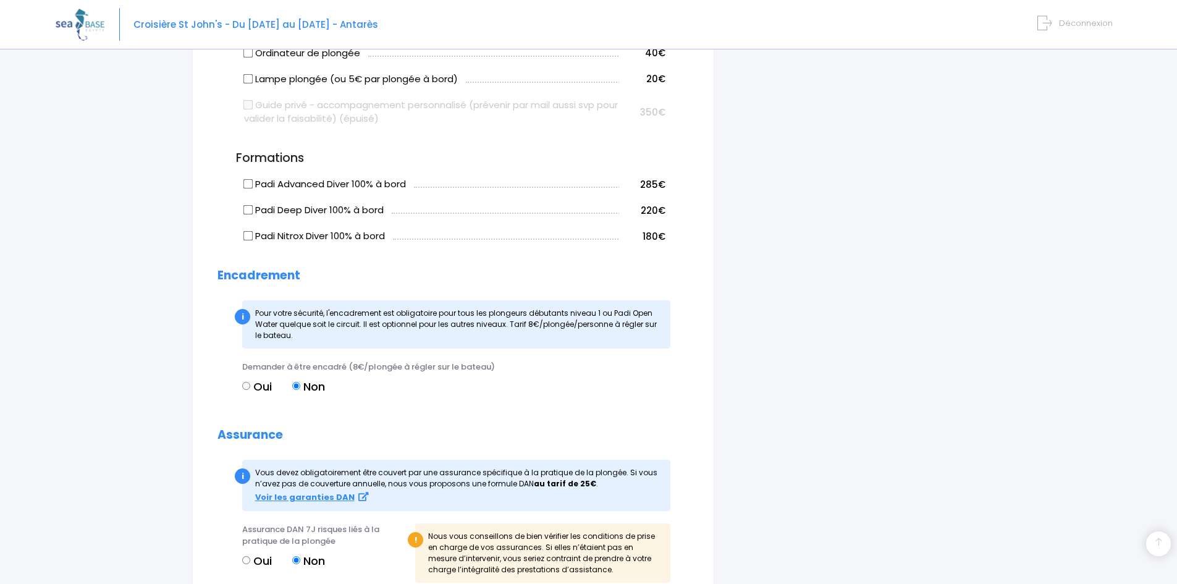
scroll to position [1297, 0]
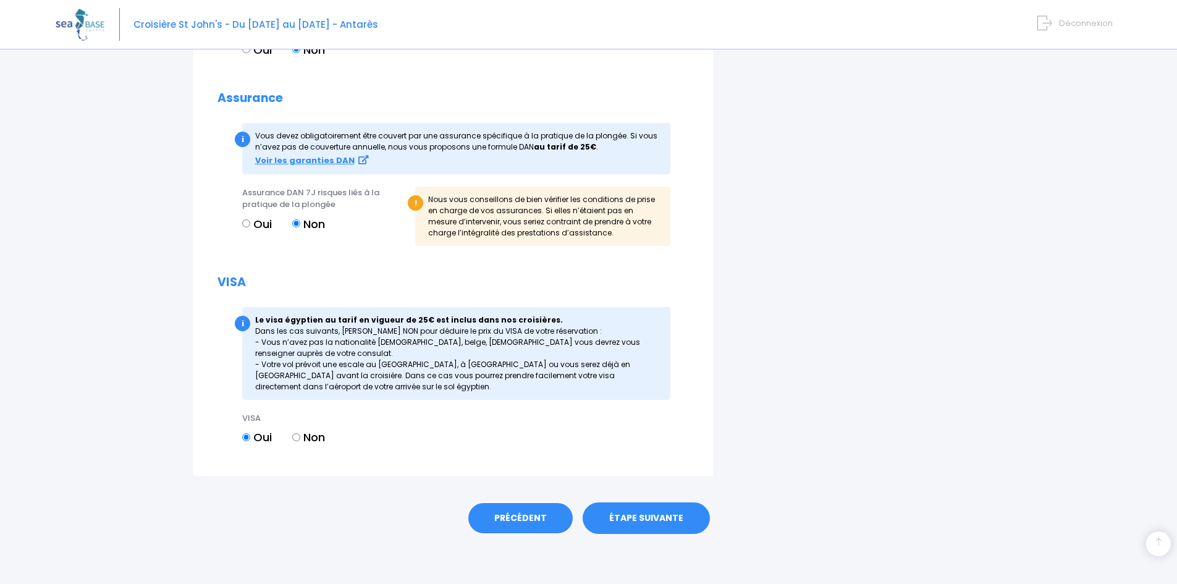
click at [534, 515] on link "PRÉCÉDENT" at bounding box center [520, 518] width 107 height 33
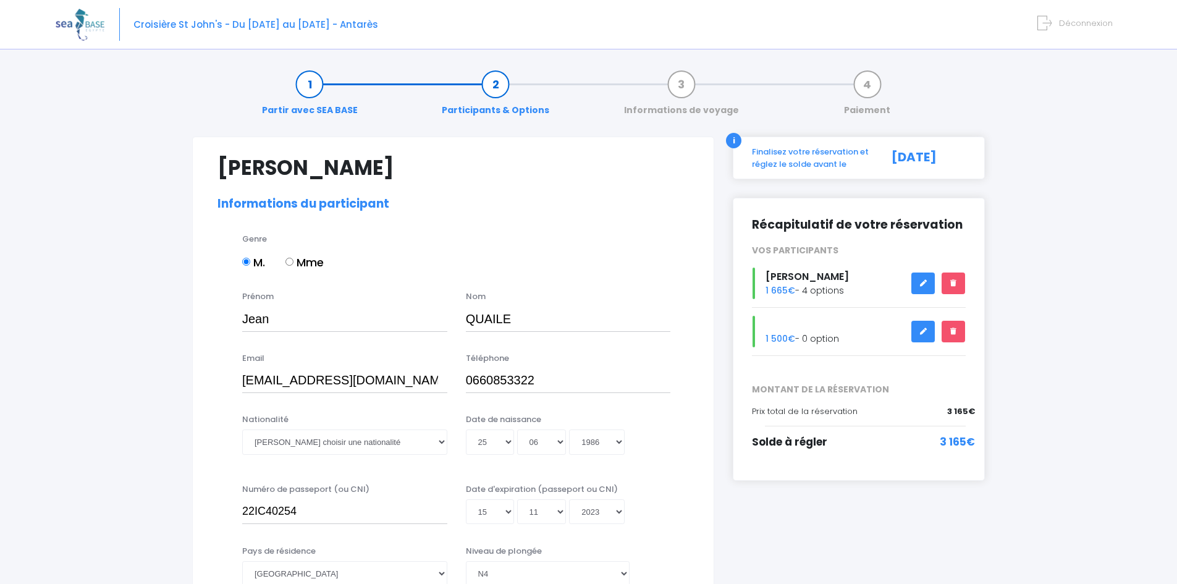
select select "N4"
select select "ML"
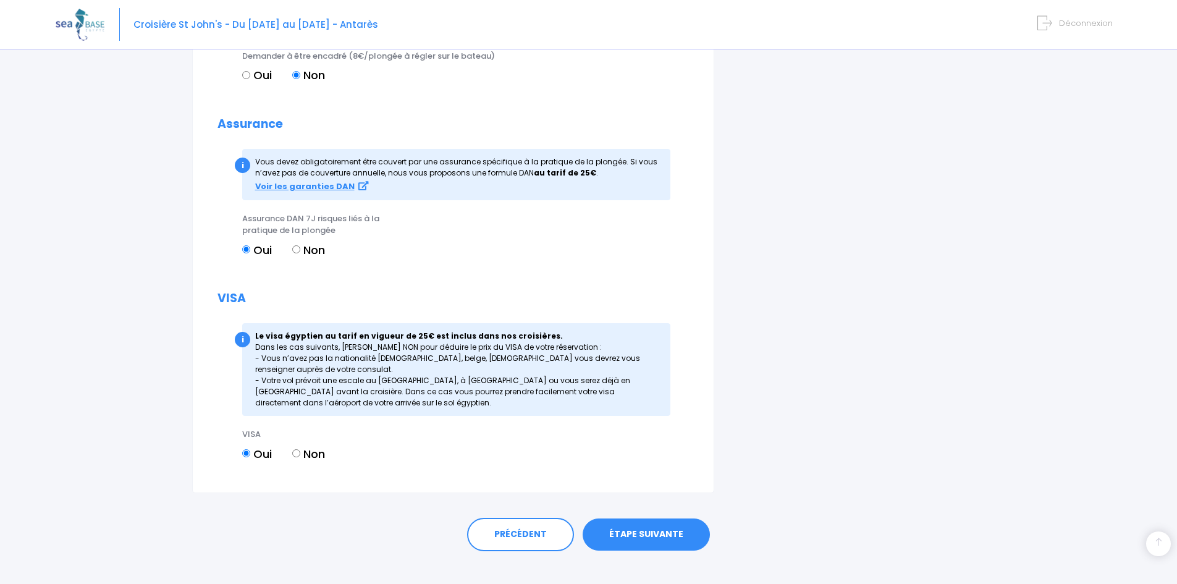
scroll to position [1395, 0]
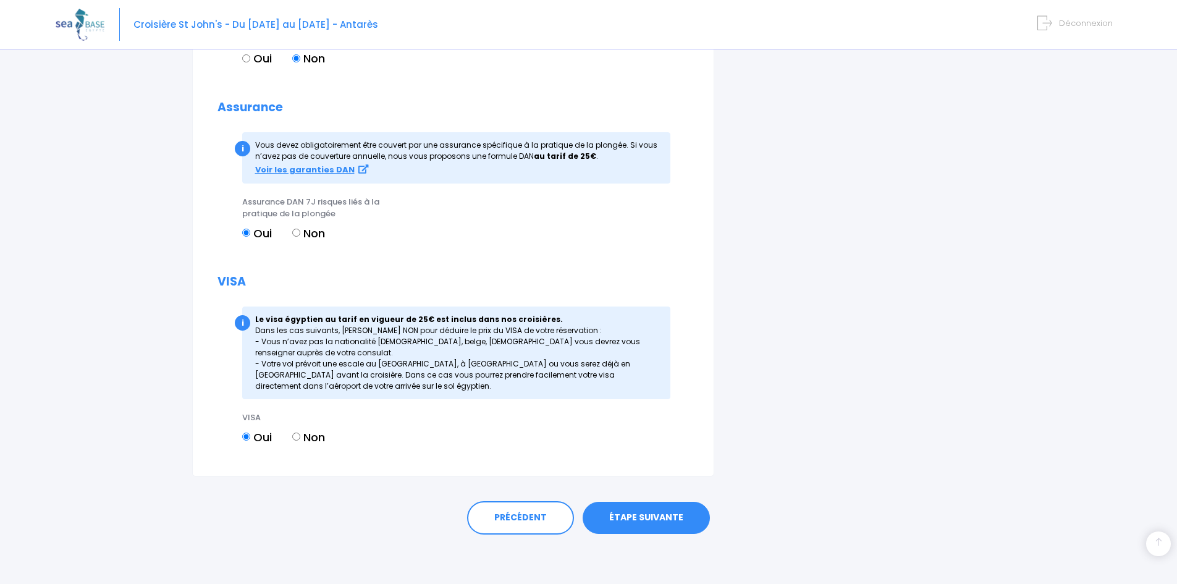
click at [650, 514] on link "ÉTAPE SUIVANTE" at bounding box center [646, 518] width 127 height 32
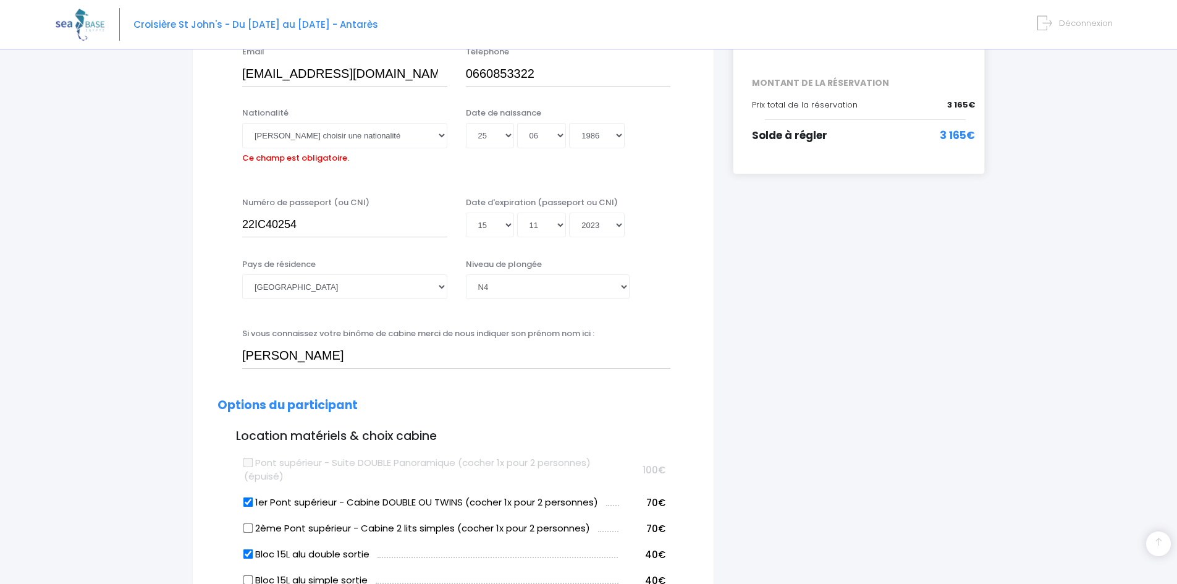
scroll to position [306, 0]
click at [311, 137] on select "Veuillez choisir une nationalité [DEMOGRAPHIC_DATA] Algerienne Allemande [GEOGR…" at bounding box center [344, 136] width 205 height 25
select select "Française"
click at [242, 124] on select "Veuillez choisir une nationalité [DEMOGRAPHIC_DATA] Algerienne Allemande [GEOGR…" at bounding box center [344, 136] width 205 height 25
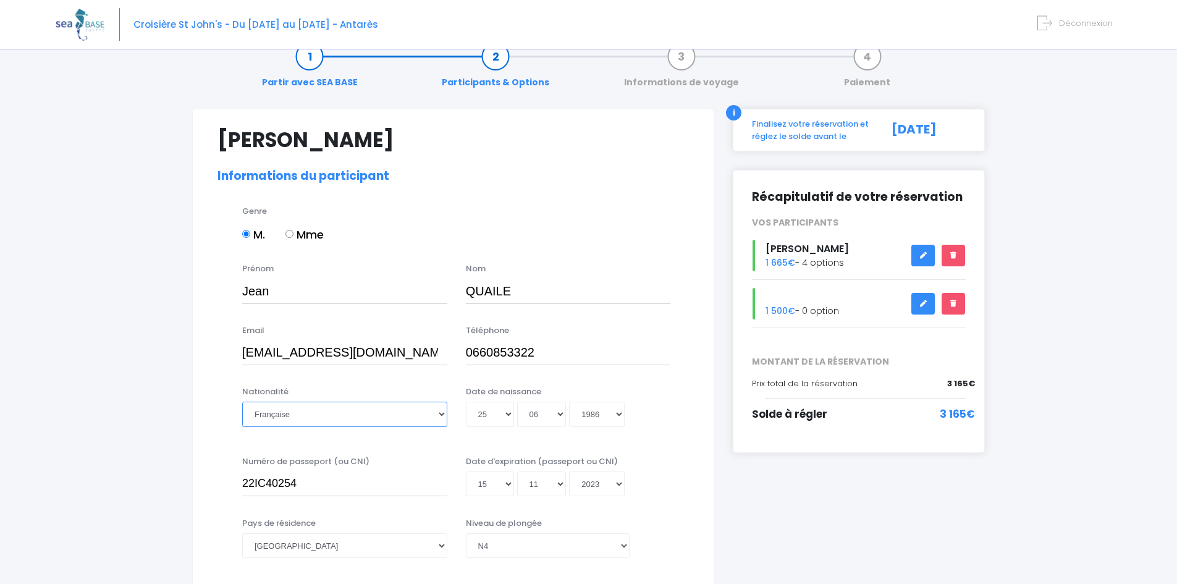
scroll to position [0, 0]
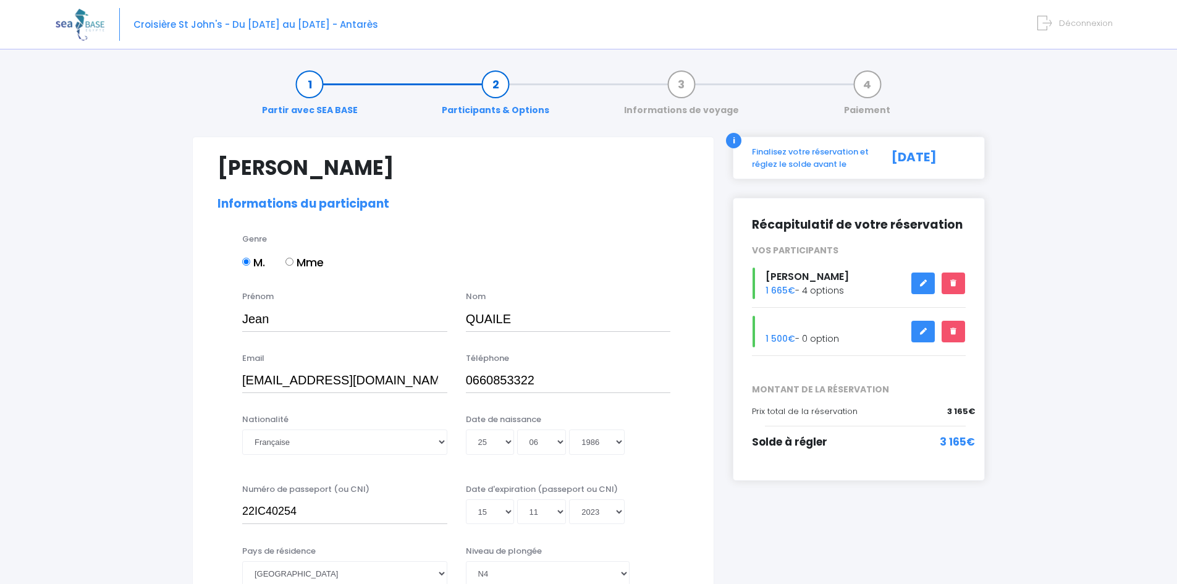
drag, startPoint x: 761, startPoint y: 152, endPoint x: 863, endPoint y: 169, distance: 103.3
click at [863, 169] on div "Finalisez votre réservation et réglez le solde avant le" at bounding box center [810, 158] width 135 height 24
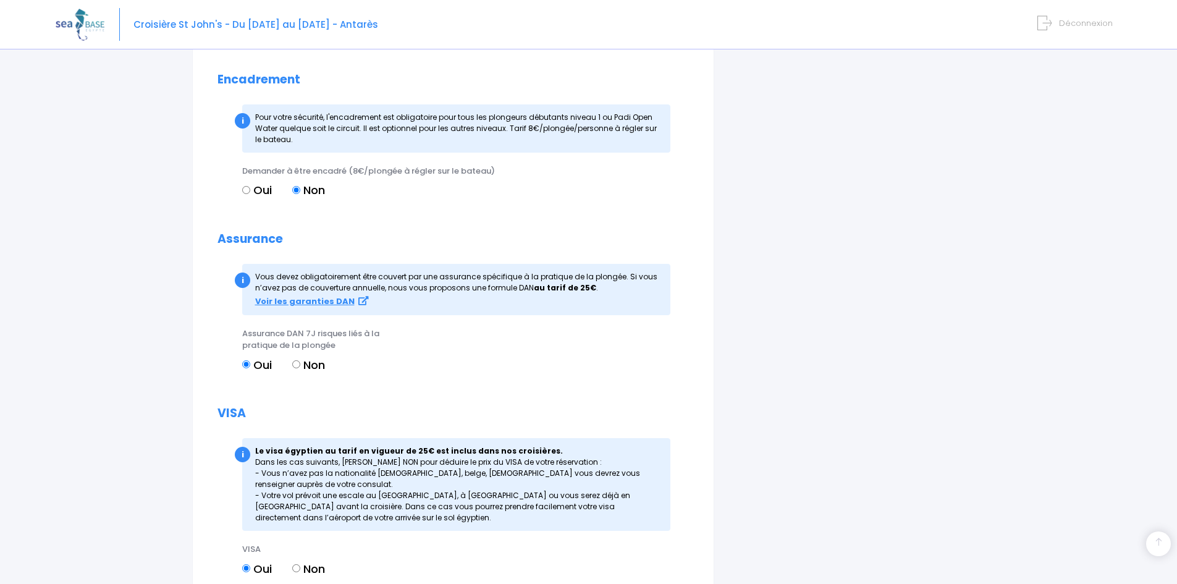
scroll to position [1395, 0]
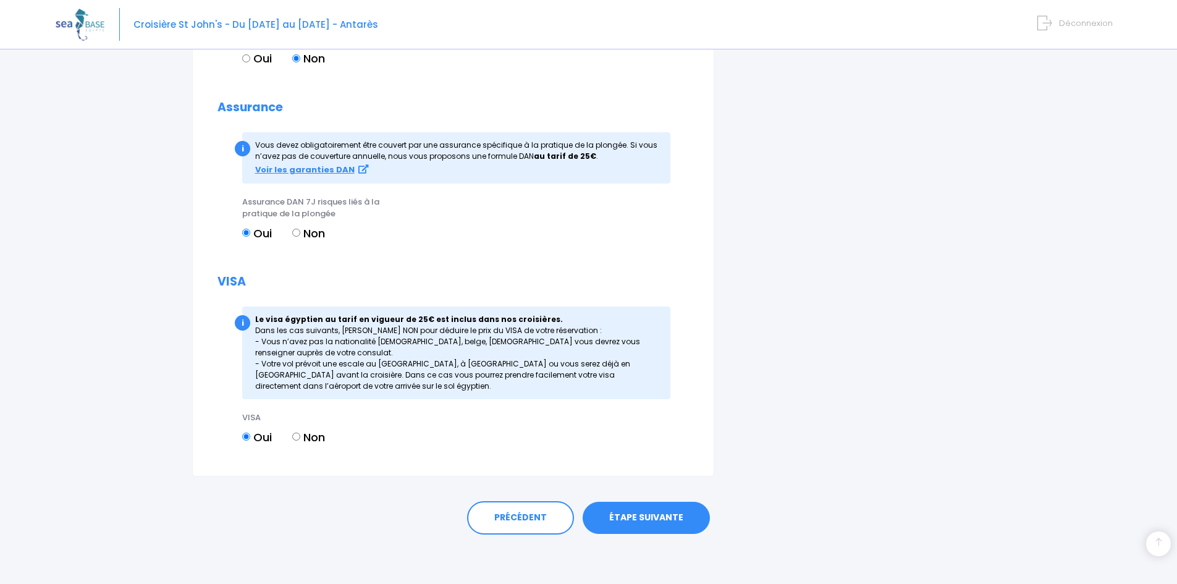
click at [639, 511] on link "ÉTAPE SUIVANTE" at bounding box center [646, 518] width 127 height 32
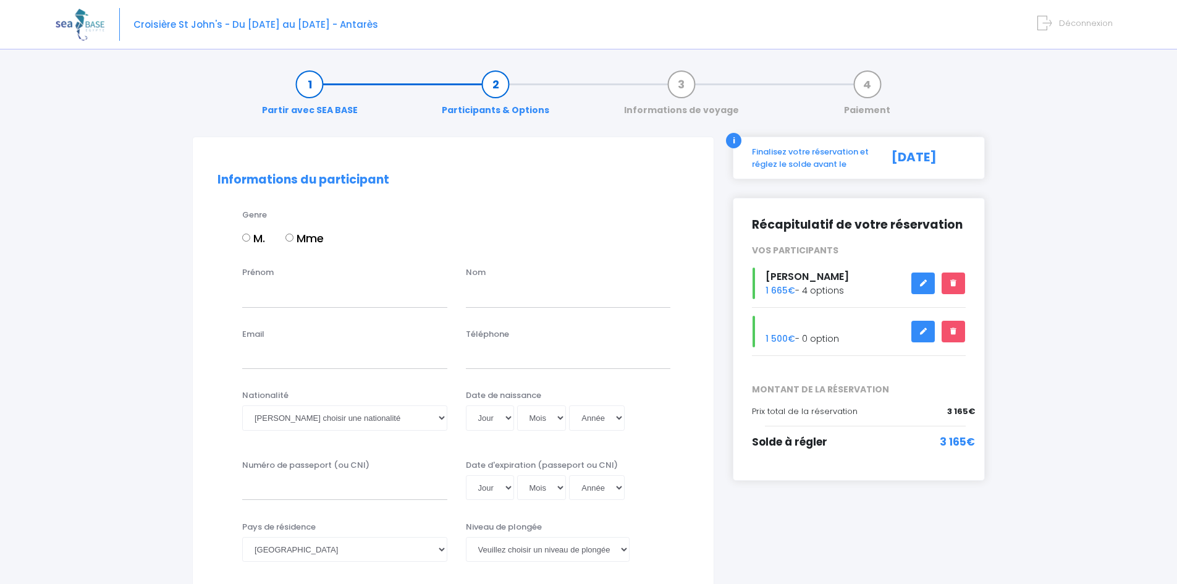
click at [247, 237] on input "M." at bounding box center [246, 238] width 8 height 8
radio input "true"
click at [294, 299] on input "Prénom" at bounding box center [344, 294] width 205 height 25
type input "[PERSON_NAME]"
type input "QUAILE"
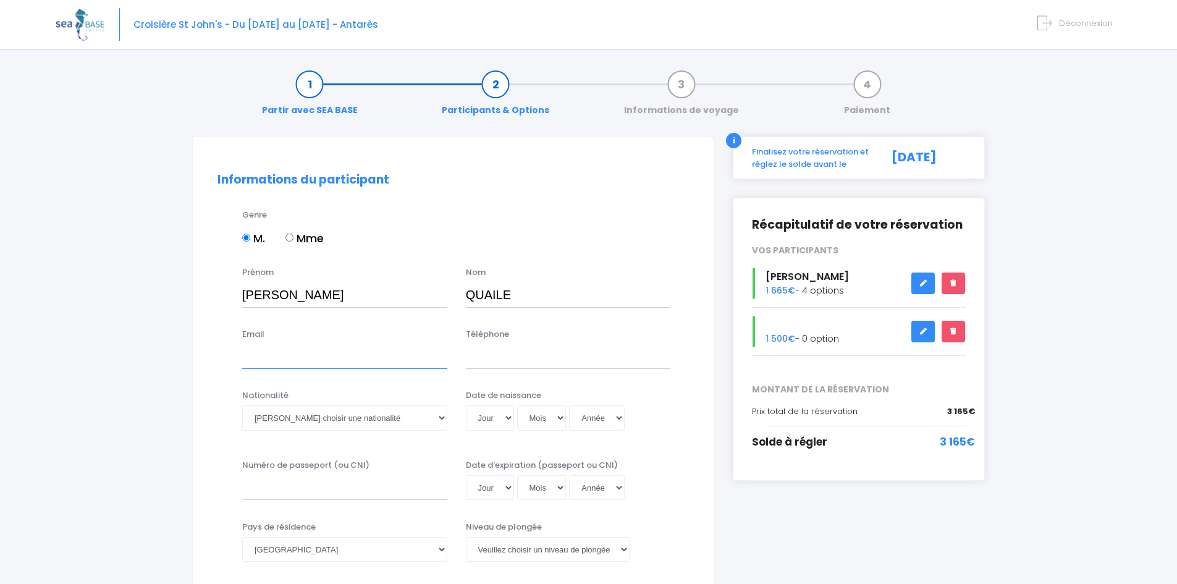
click at [278, 358] on input "Email" at bounding box center [344, 356] width 205 height 25
paste input "[EMAIL_ADDRESS][DOMAIN_NAME]"
type input "[EMAIL_ADDRESS][DOMAIN_NAME]"
click at [500, 363] on input "Téléphone" at bounding box center [568, 356] width 205 height 25
type input "0662684087"
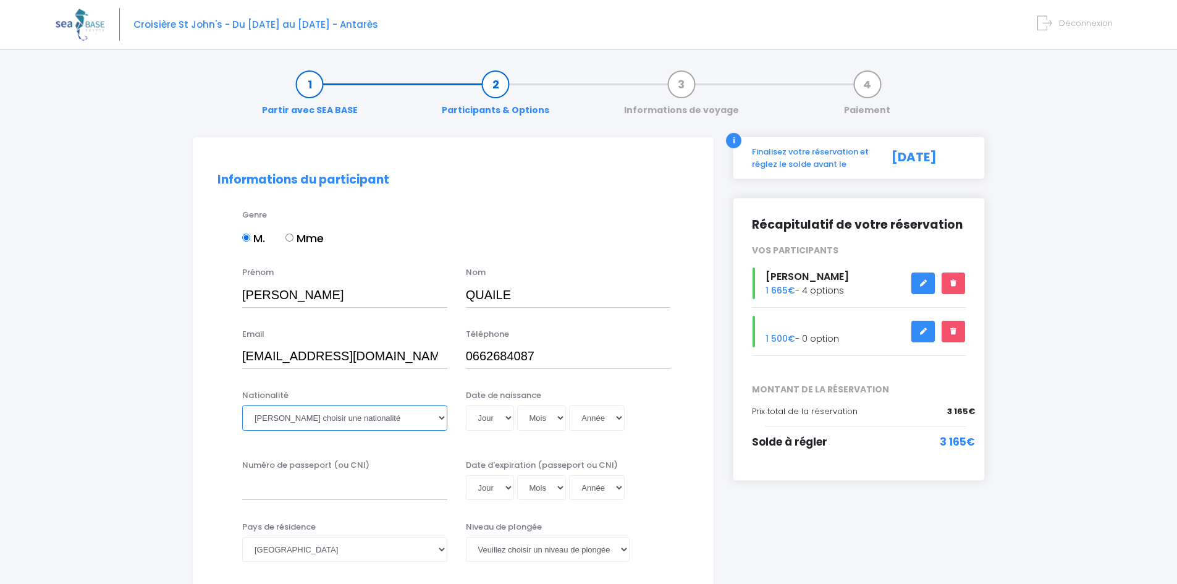
click at [355, 423] on select "Veuillez choisir une nationalité [DEMOGRAPHIC_DATA] Algerienne Allemande [GEOGR…" at bounding box center [344, 417] width 205 height 25
select select "Française"
click at [242, 405] on select "Veuillez choisir une nationalité [DEMOGRAPHIC_DATA] Algerienne Allemande [GEOGR…" at bounding box center [344, 417] width 205 height 25
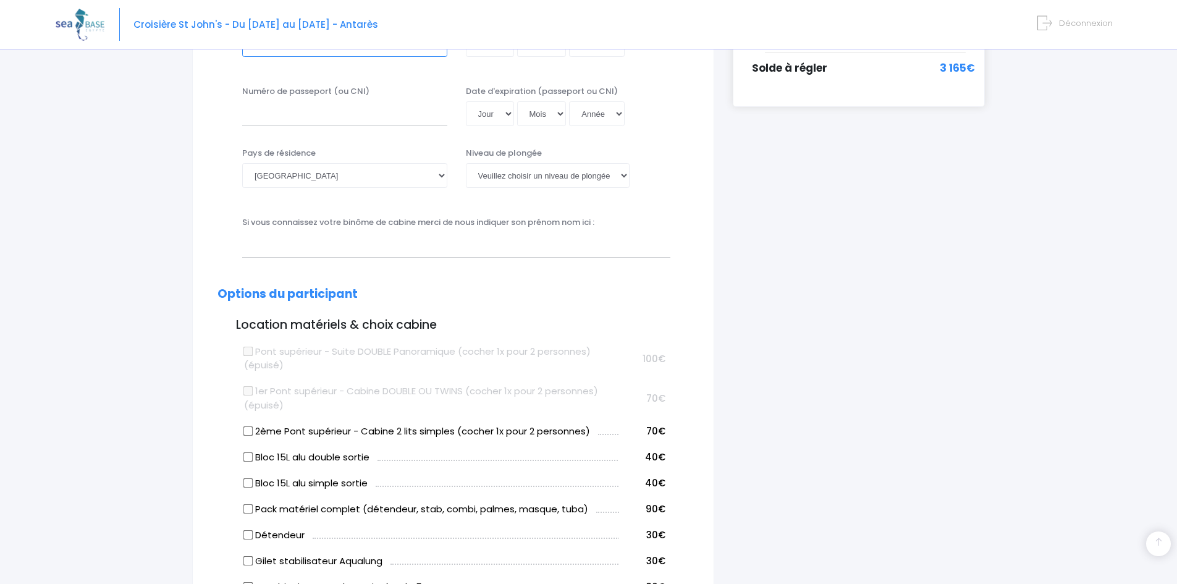
scroll to position [555, 0]
